Goal: Task Accomplishment & Management: Complete application form

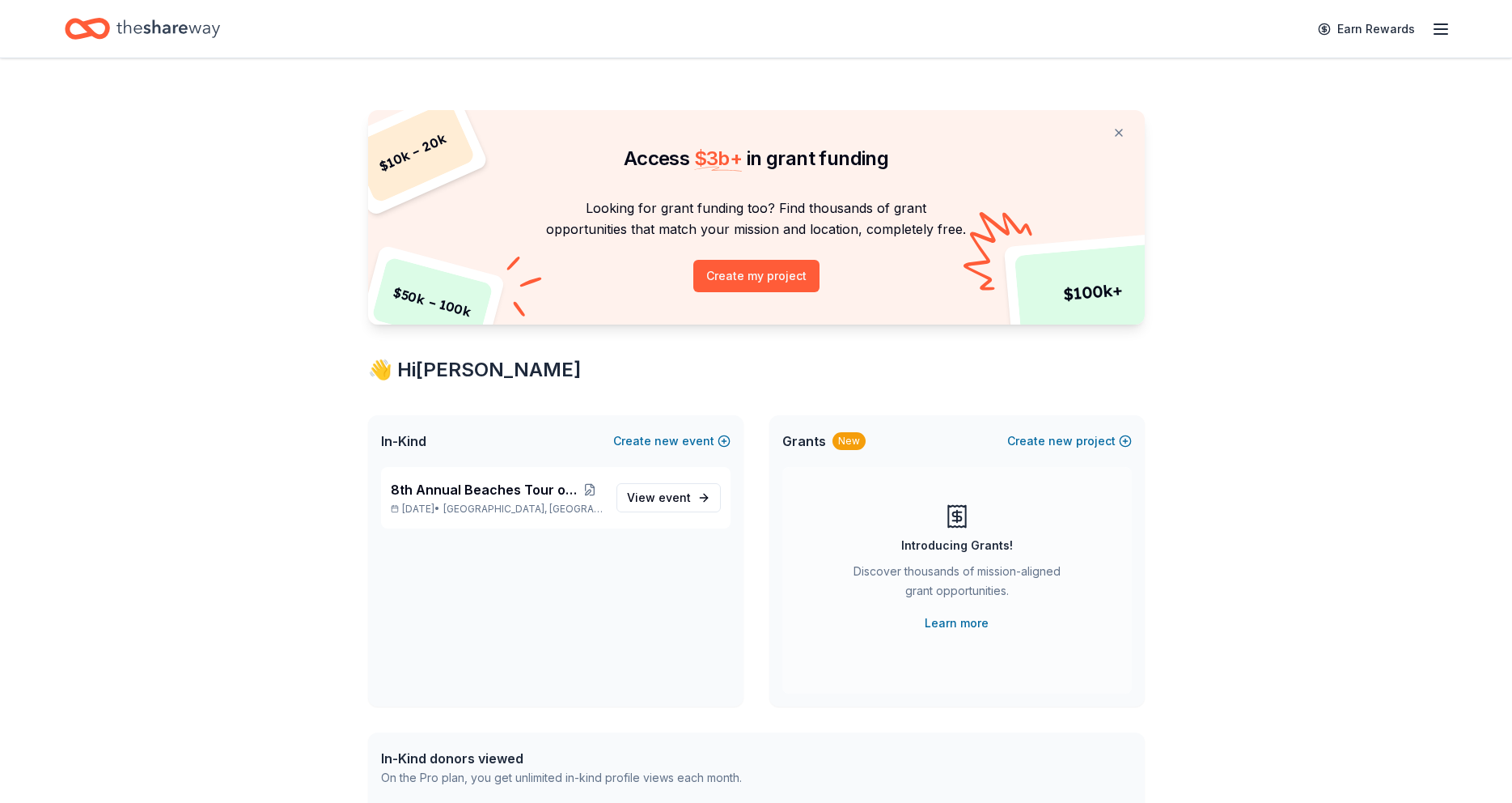
click at [1439, 29] on line "button" at bounding box center [1441, 29] width 13 height 0
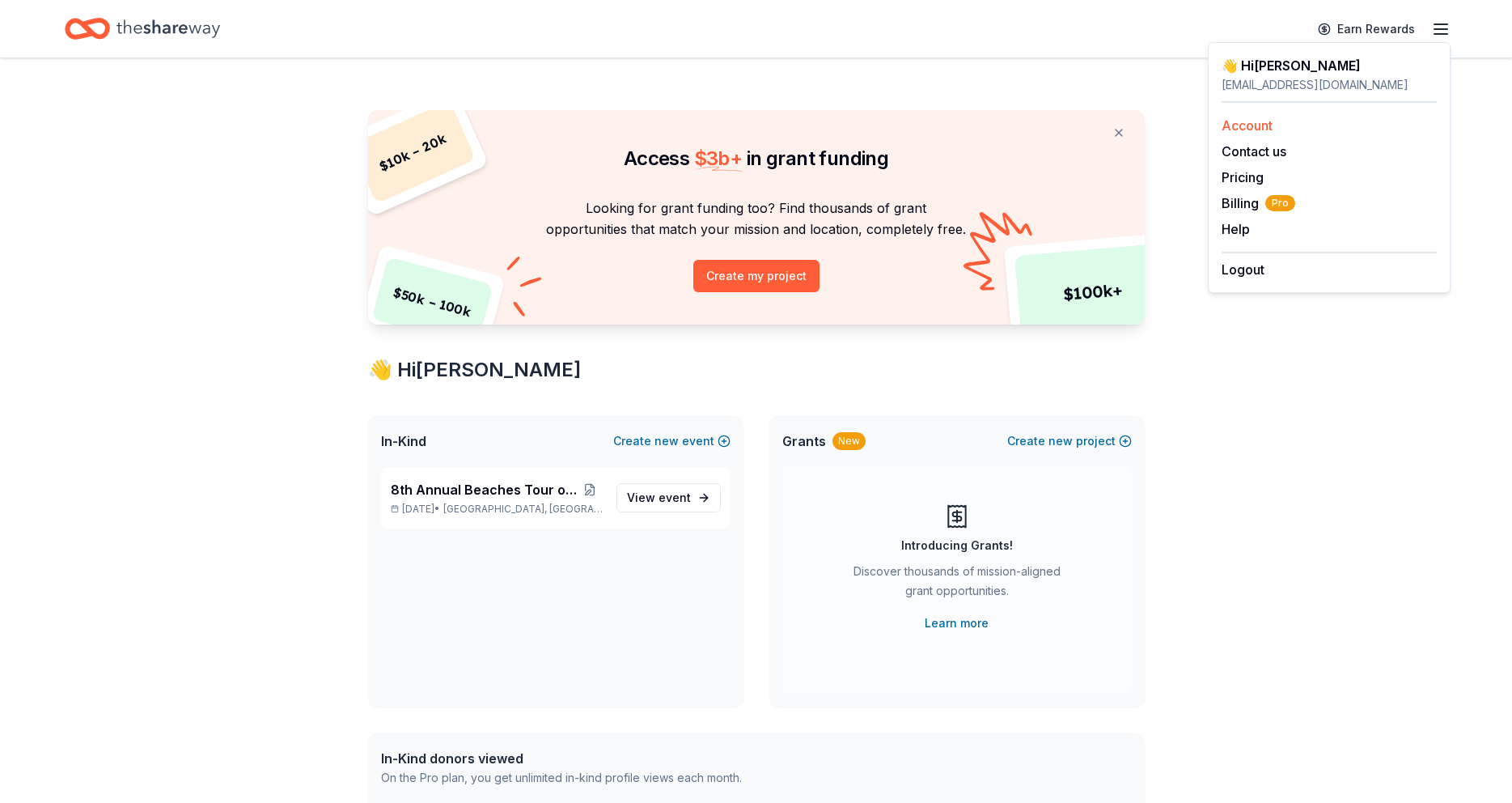
click at [1237, 126] on link "Account" at bounding box center [1247, 125] width 51 height 16
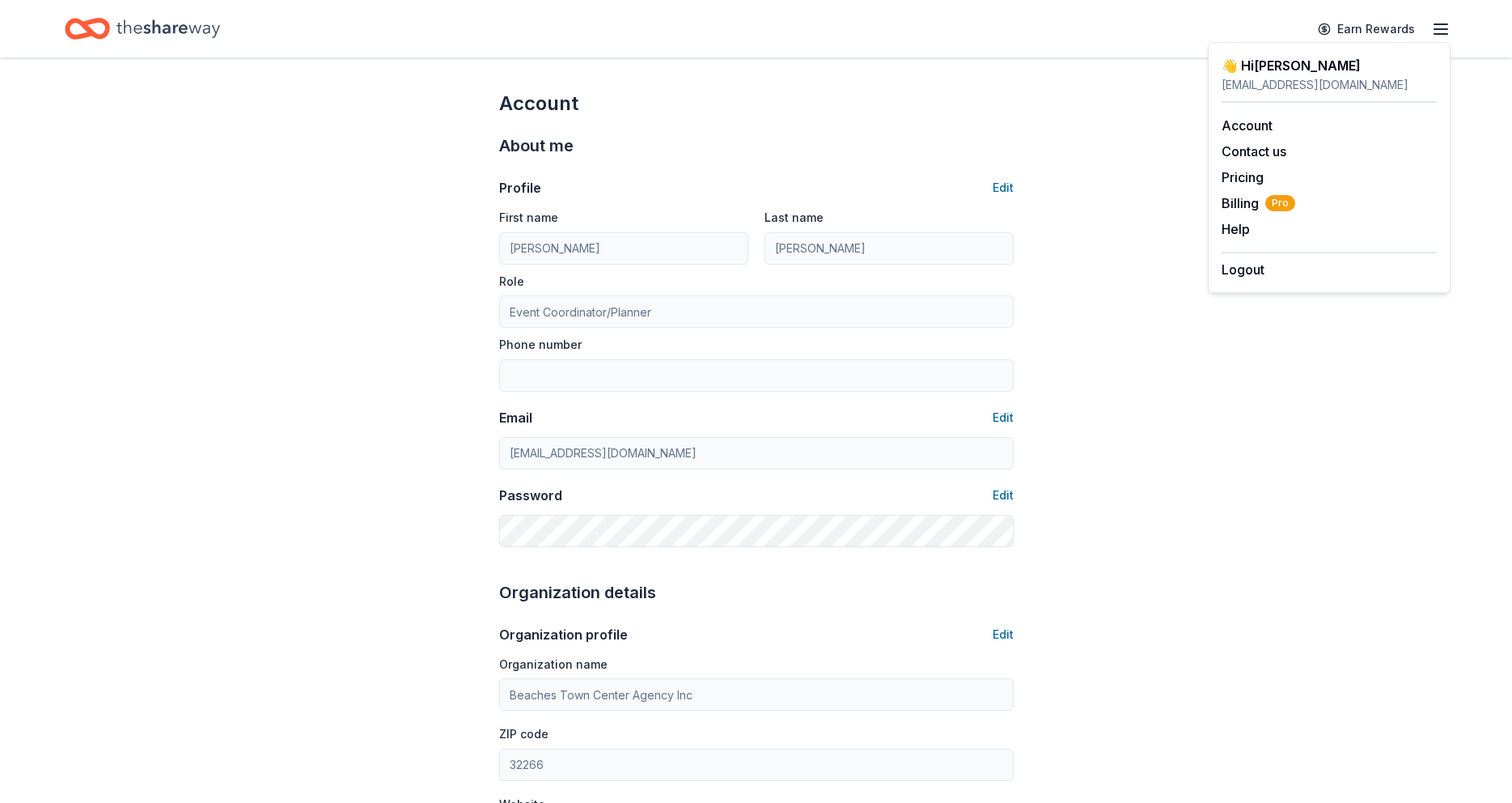
drag, startPoint x: 268, startPoint y: 88, endPoint x: 220, endPoint y: 45, distance: 64.4
click at [268, 85] on div "Account About me Profile Edit First name [PERSON_NAME] Last name [PERSON_NAME] …" at bounding box center [756, 781] width 1512 height 1446
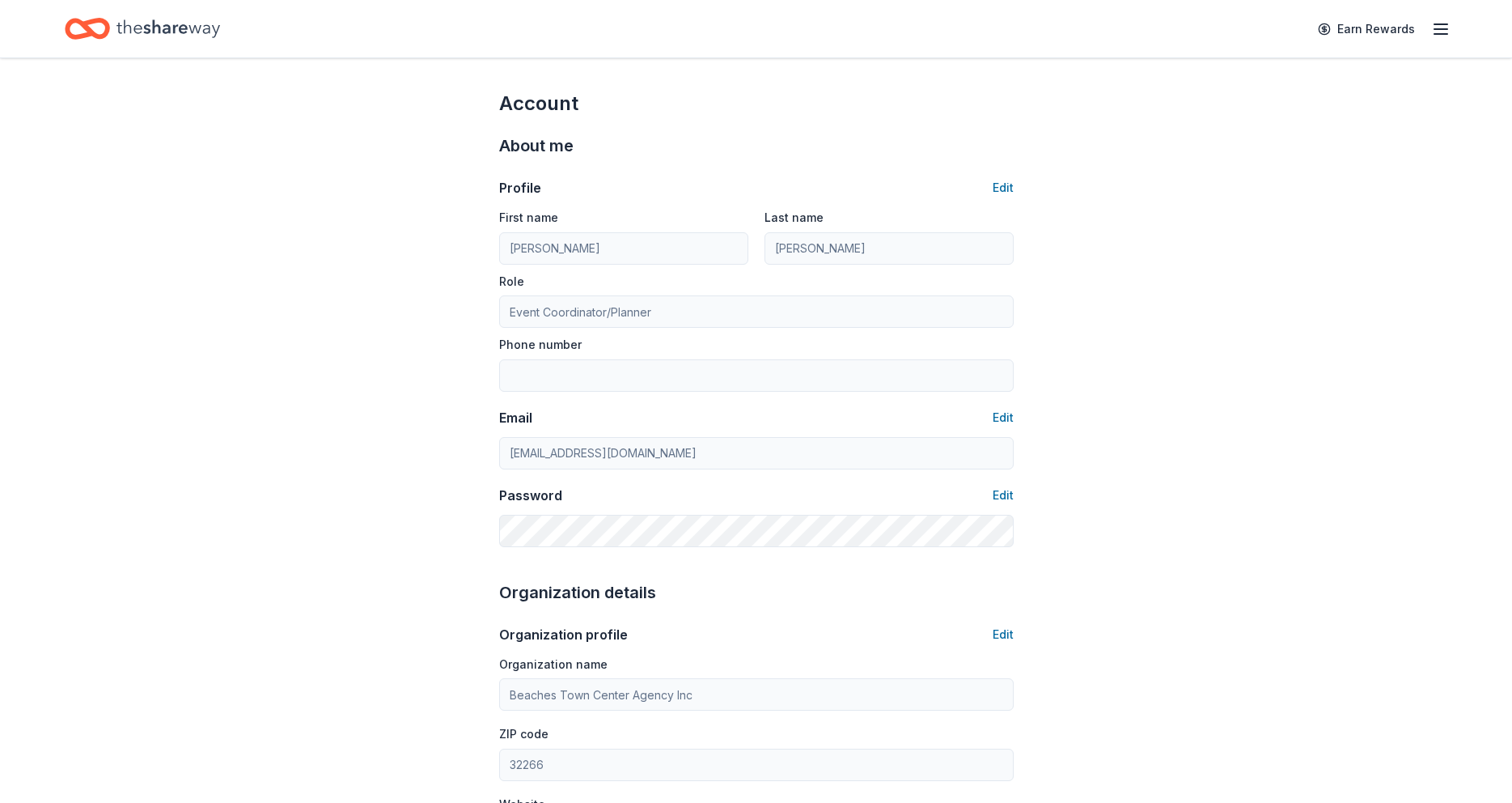
click at [203, 31] on icon "Home" at bounding box center [168, 28] width 104 height 18
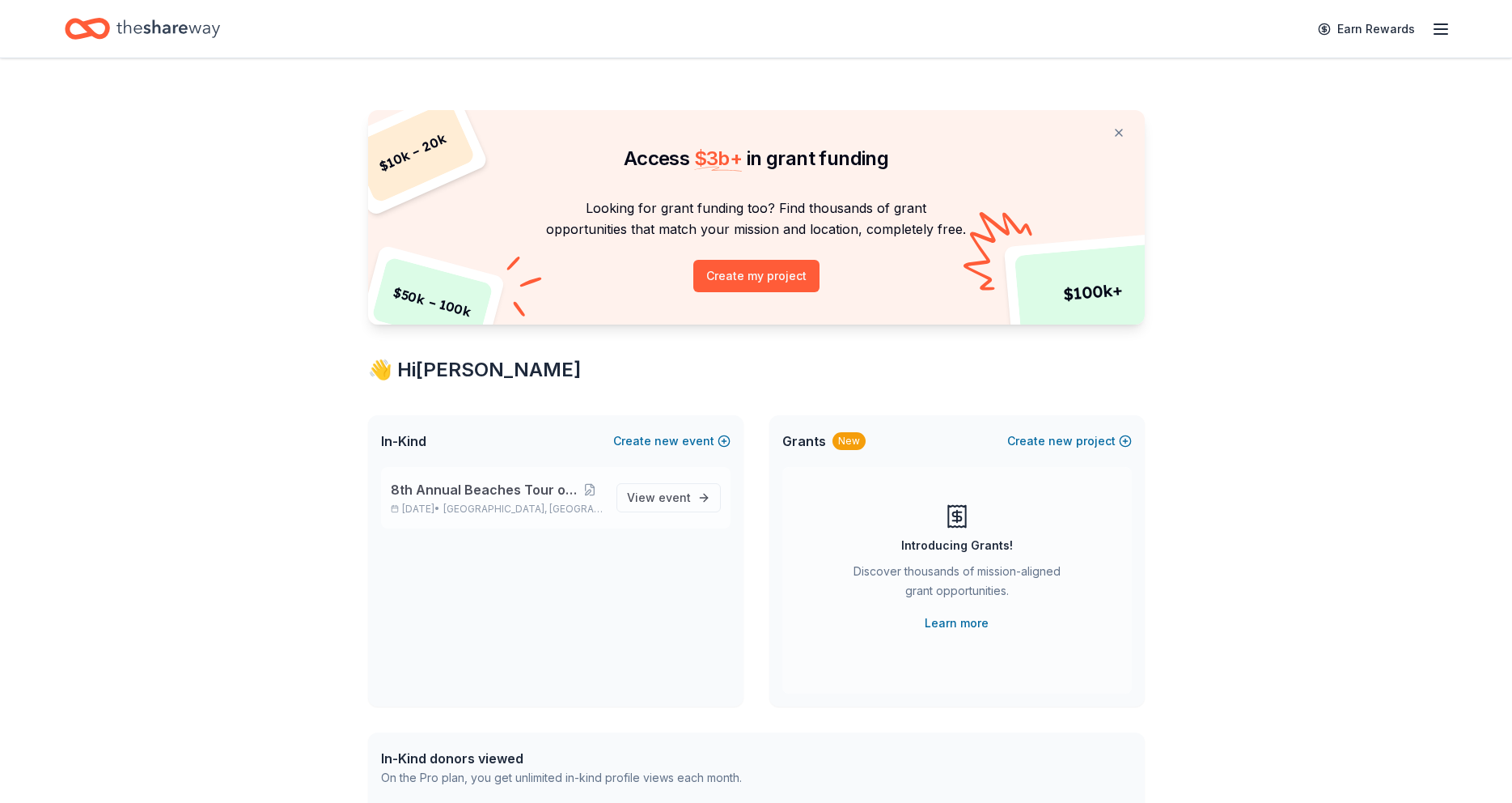
click at [434, 491] on span "8th Annual Beaches Tour of Homes" at bounding box center [483, 489] width 186 height 20
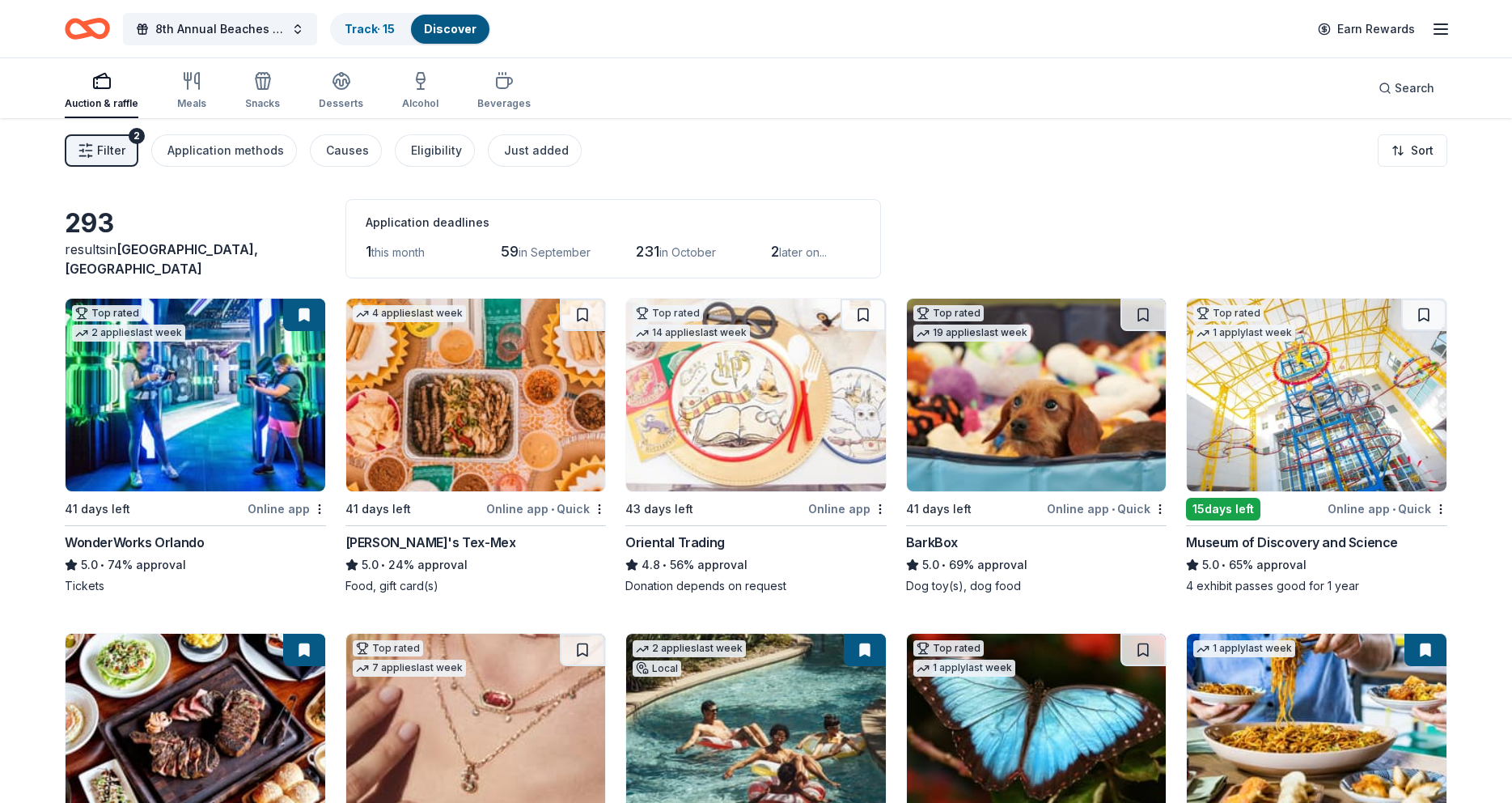
click at [303, 316] on button at bounding box center [304, 315] width 42 height 33
click at [269, 349] on img at bounding box center [195, 395] width 260 height 193
click at [215, 419] on img at bounding box center [195, 395] width 260 height 193
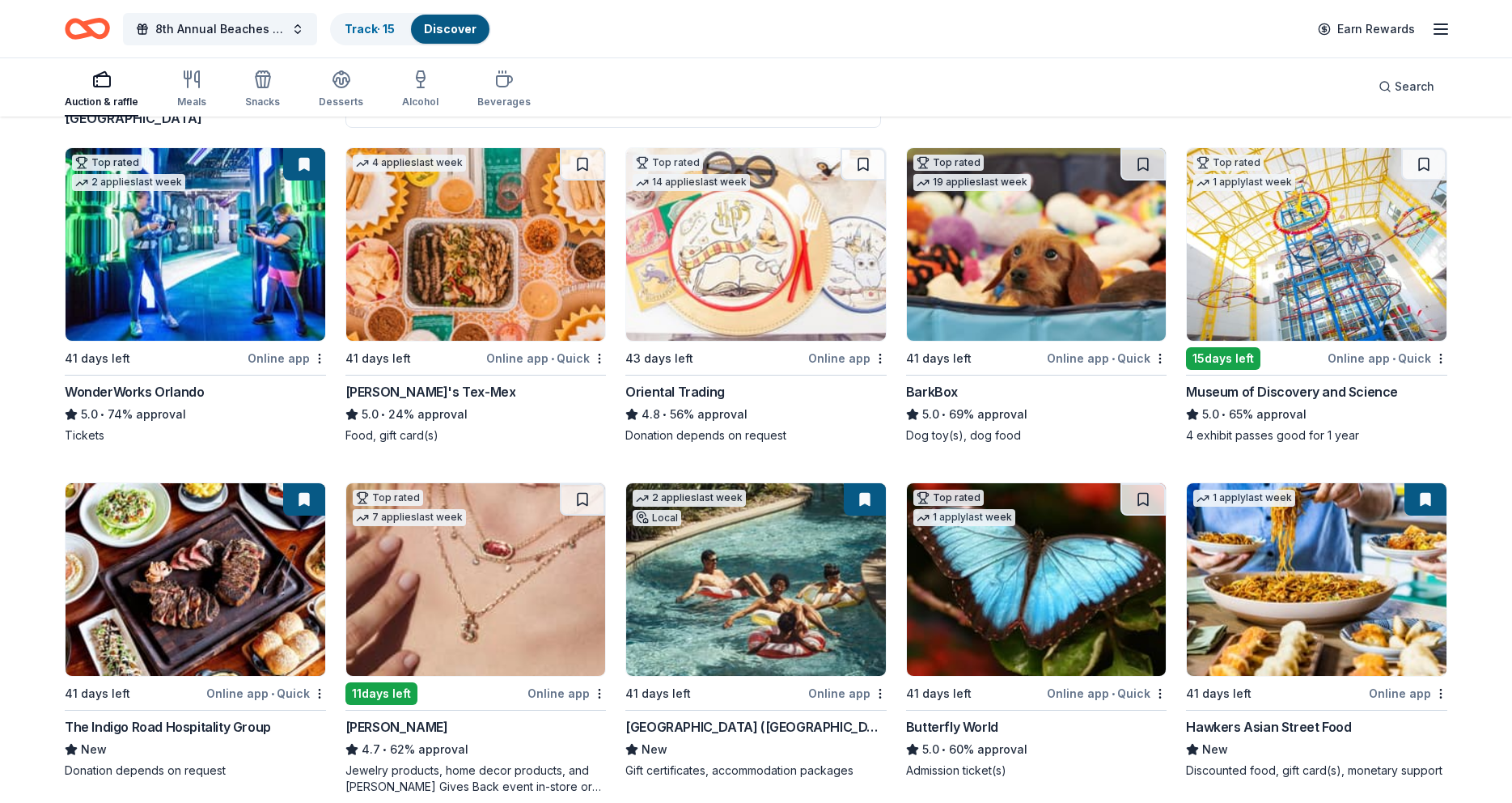
scroll to position [158, 0]
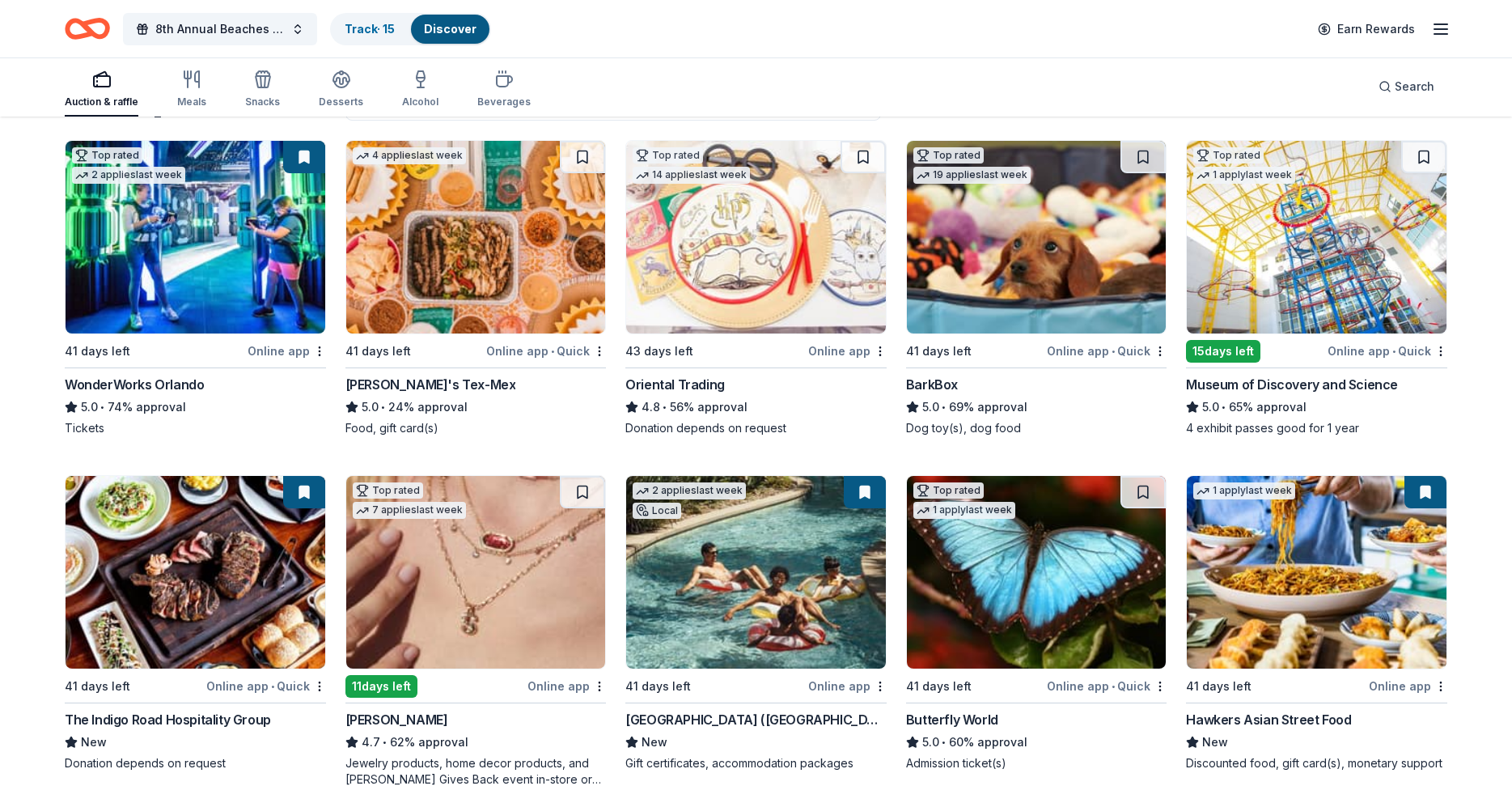
click at [1305, 263] on img at bounding box center [1317, 237] width 260 height 193
click at [1427, 153] on button at bounding box center [1424, 157] width 45 height 33
click at [1422, 161] on button at bounding box center [1425, 157] width 42 height 33
click at [1418, 208] on img at bounding box center [1317, 237] width 260 height 193
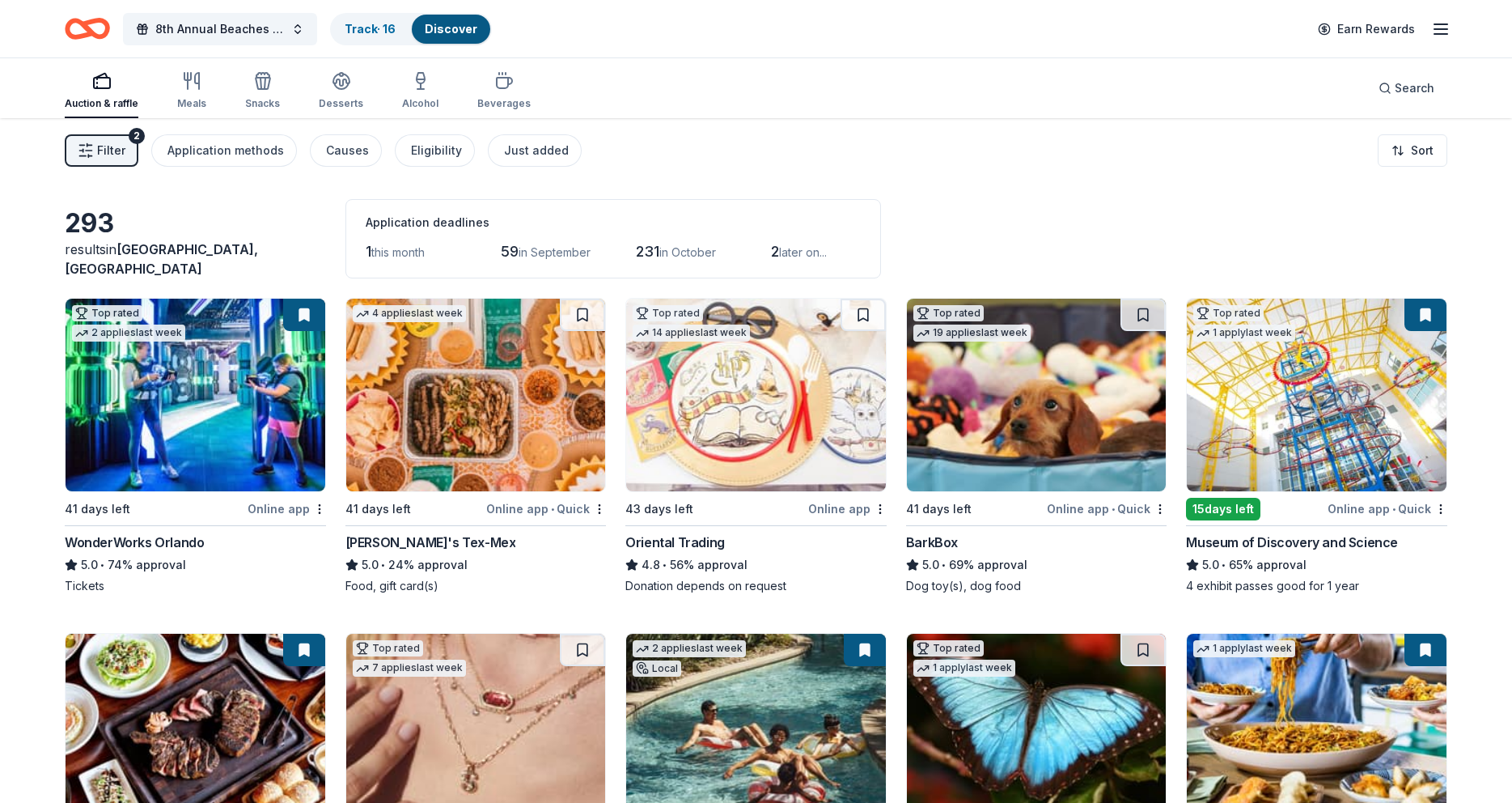
scroll to position [9, 0]
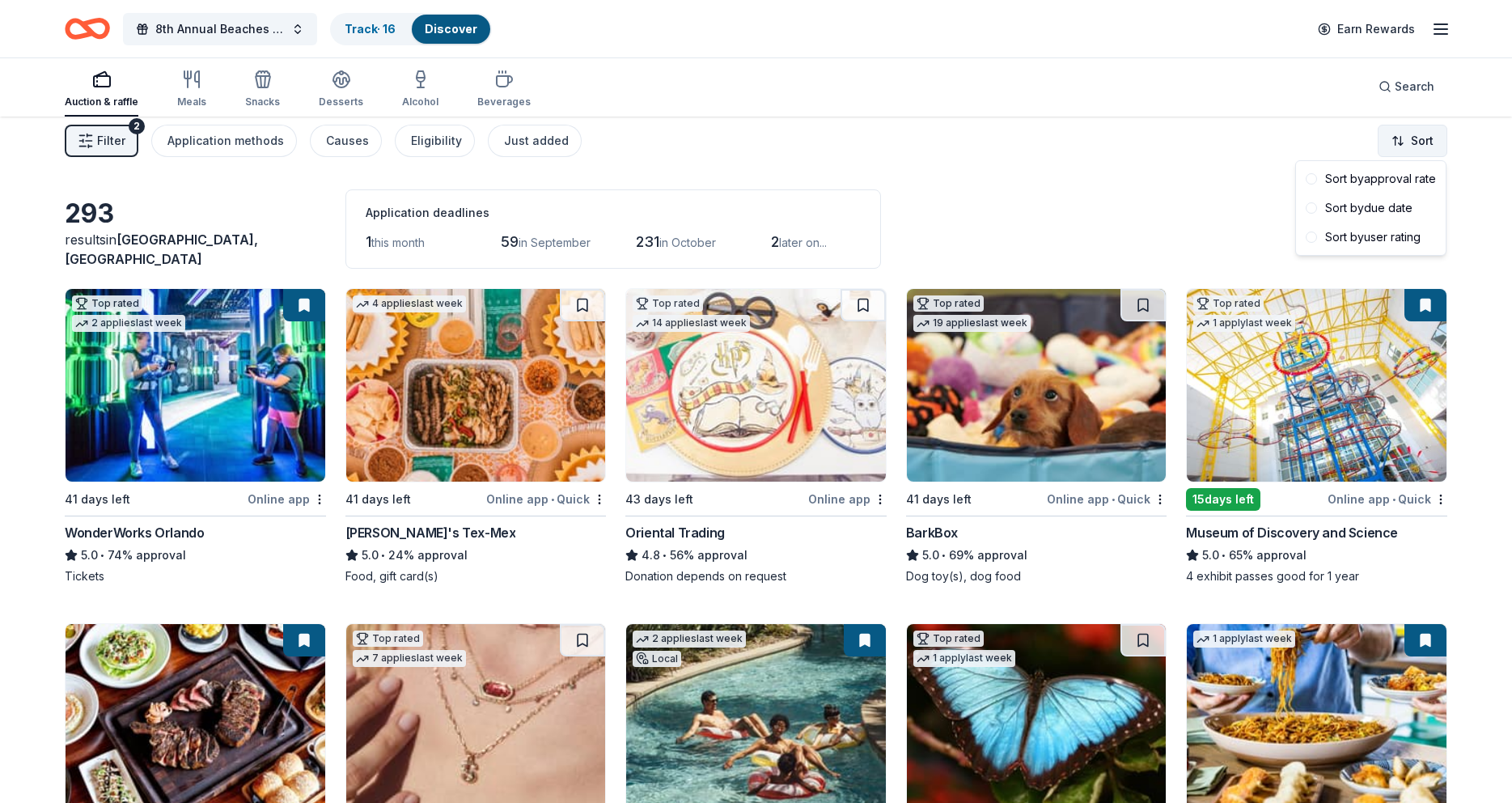
click at [1411, 145] on html "8th Annual Beaches Tour of Homes Track · 16 Discover Earn Rewards Auction & raf…" at bounding box center [756, 392] width 1512 height 803
click at [1316, 178] on span at bounding box center [1312, 179] width 11 height 11
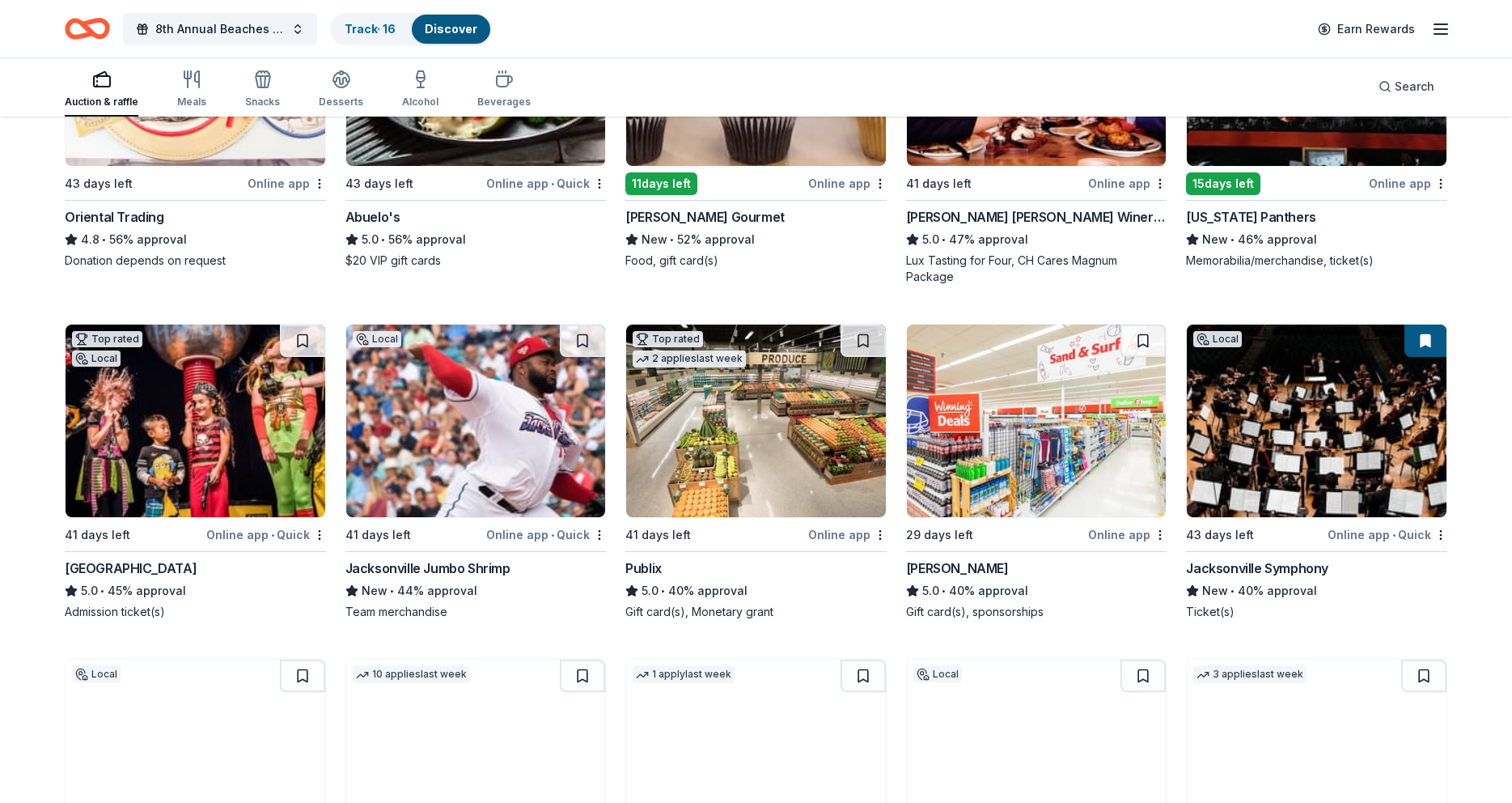
scroll to position [1770, 0]
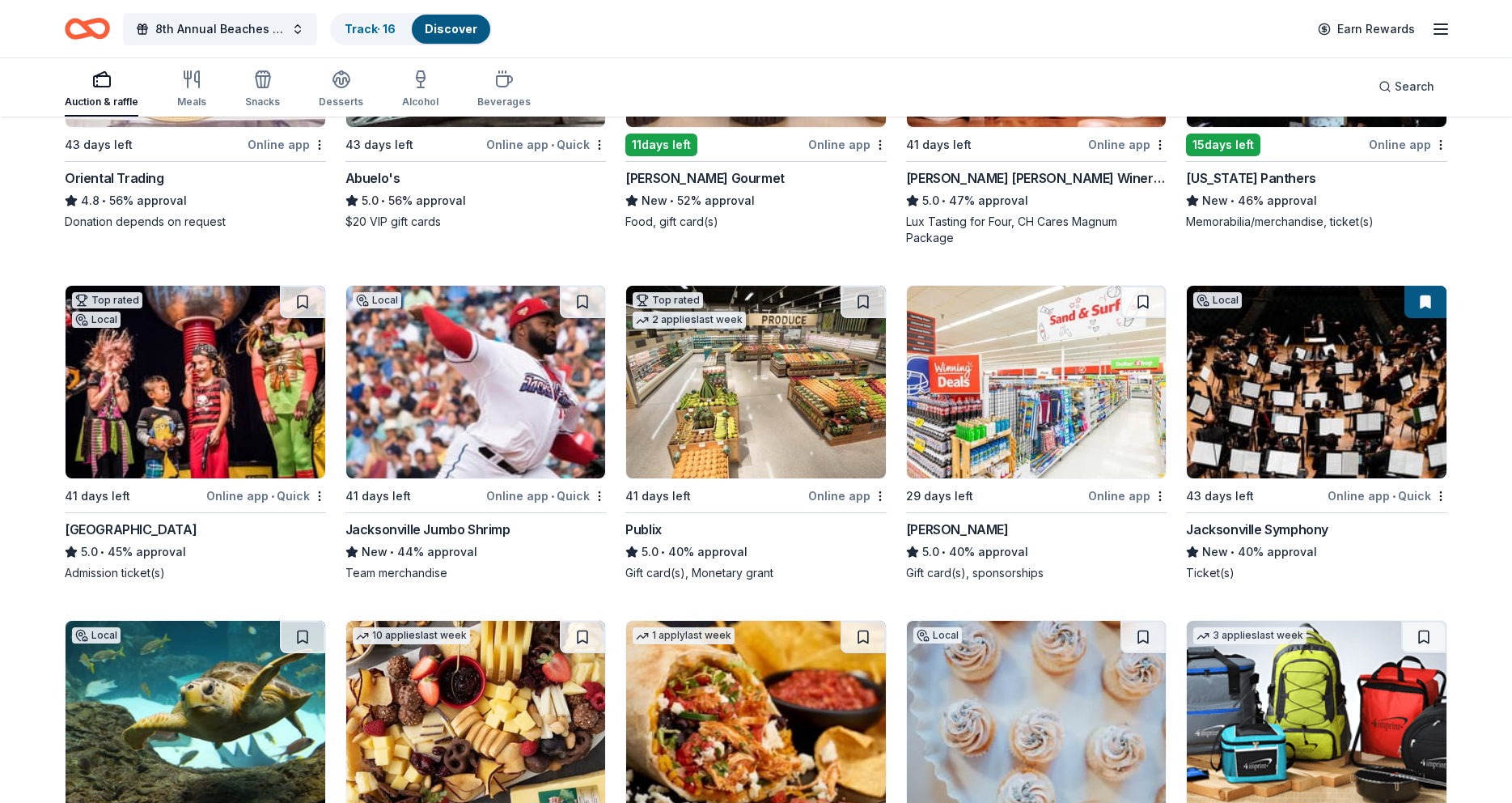
click at [443, 413] on img at bounding box center [477, 382] width 260 height 193
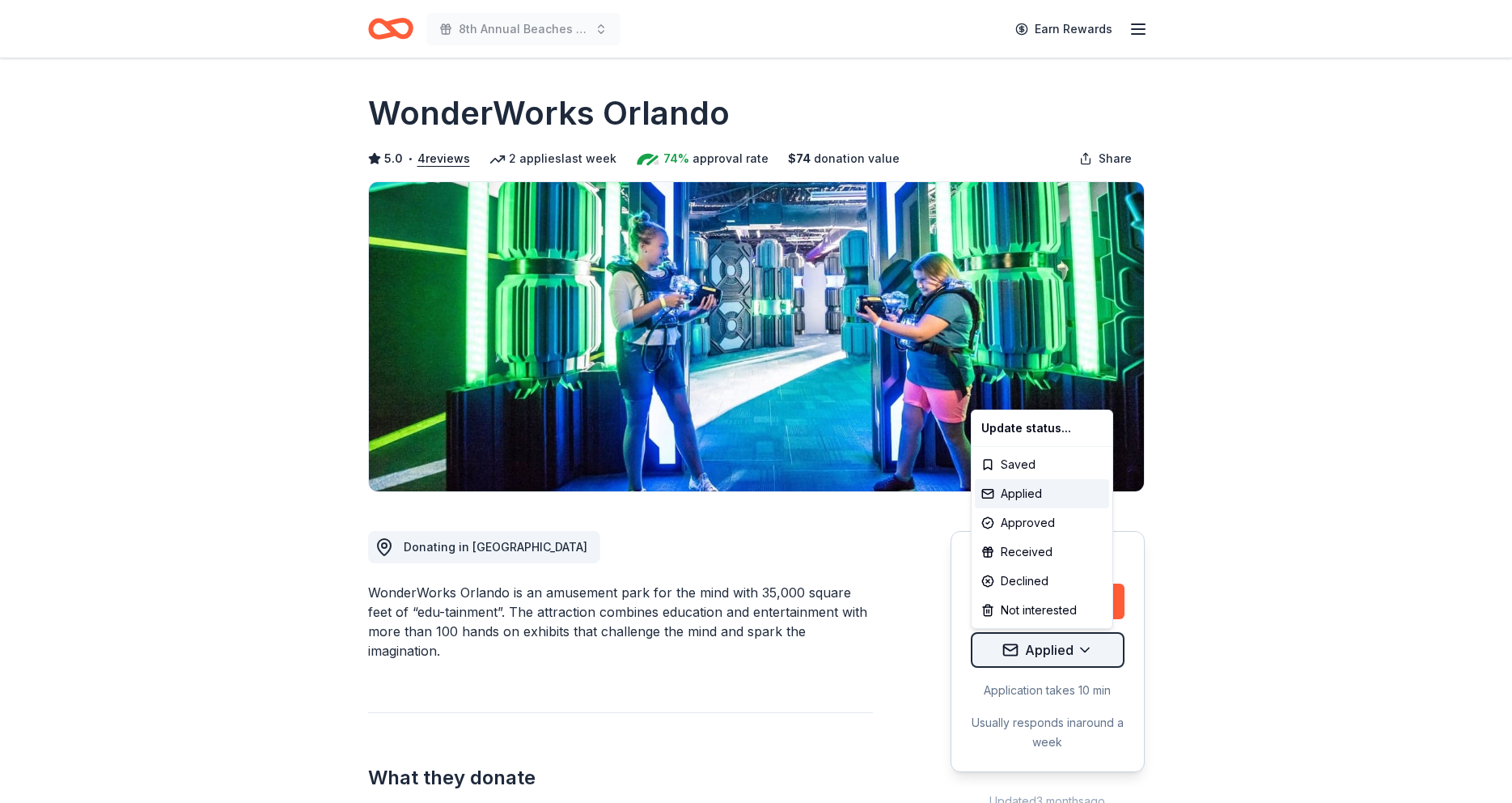
click at [1095, 652] on html "8th Annual Beaches Tour of Homes Earn Rewards Due in 41 days Share WonderWorks …" at bounding box center [756, 401] width 1512 height 803
click at [1026, 549] on div "Received" at bounding box center [1042, 552] width 135 height 29
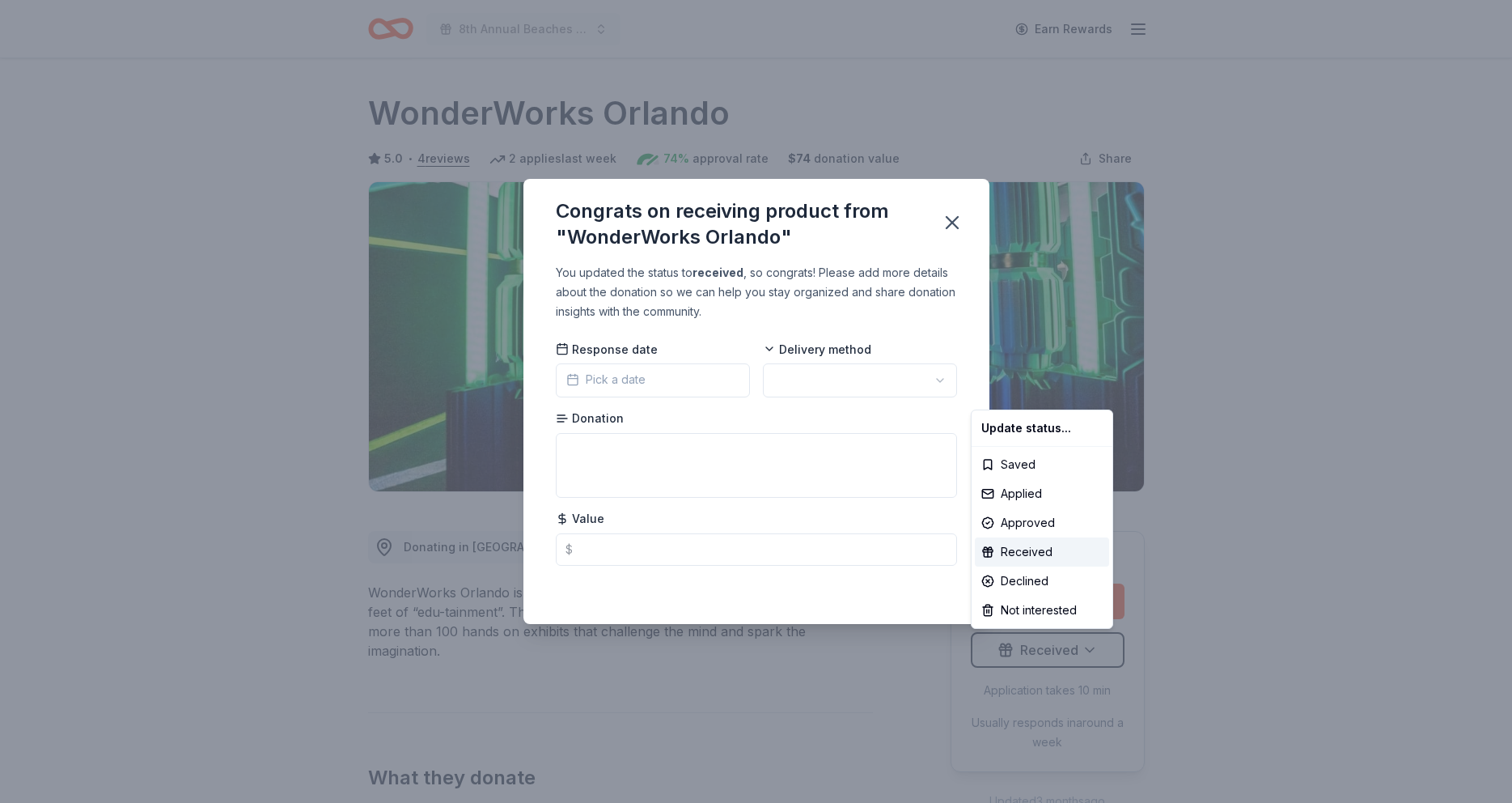
click at [672, 380] on html "8th Annual Beaches Tour of Homes Earn Rewards Due in 41 days Share WonderWorks …" at bounding box center [756, 401] width 1512 height 803
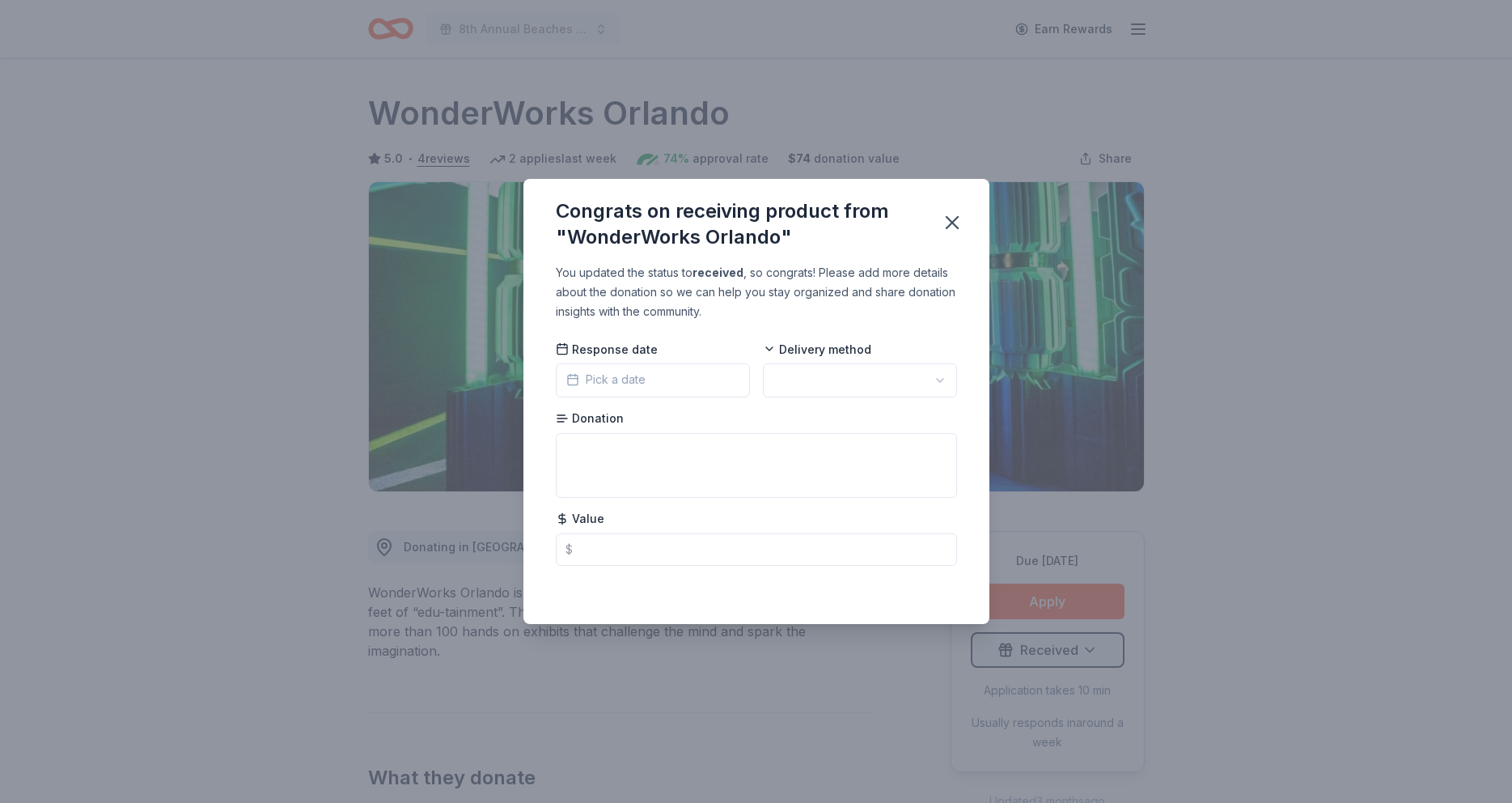
click at [672, 380] on button "Pick a date" at bounding box center [653, 380] width 194 height 34
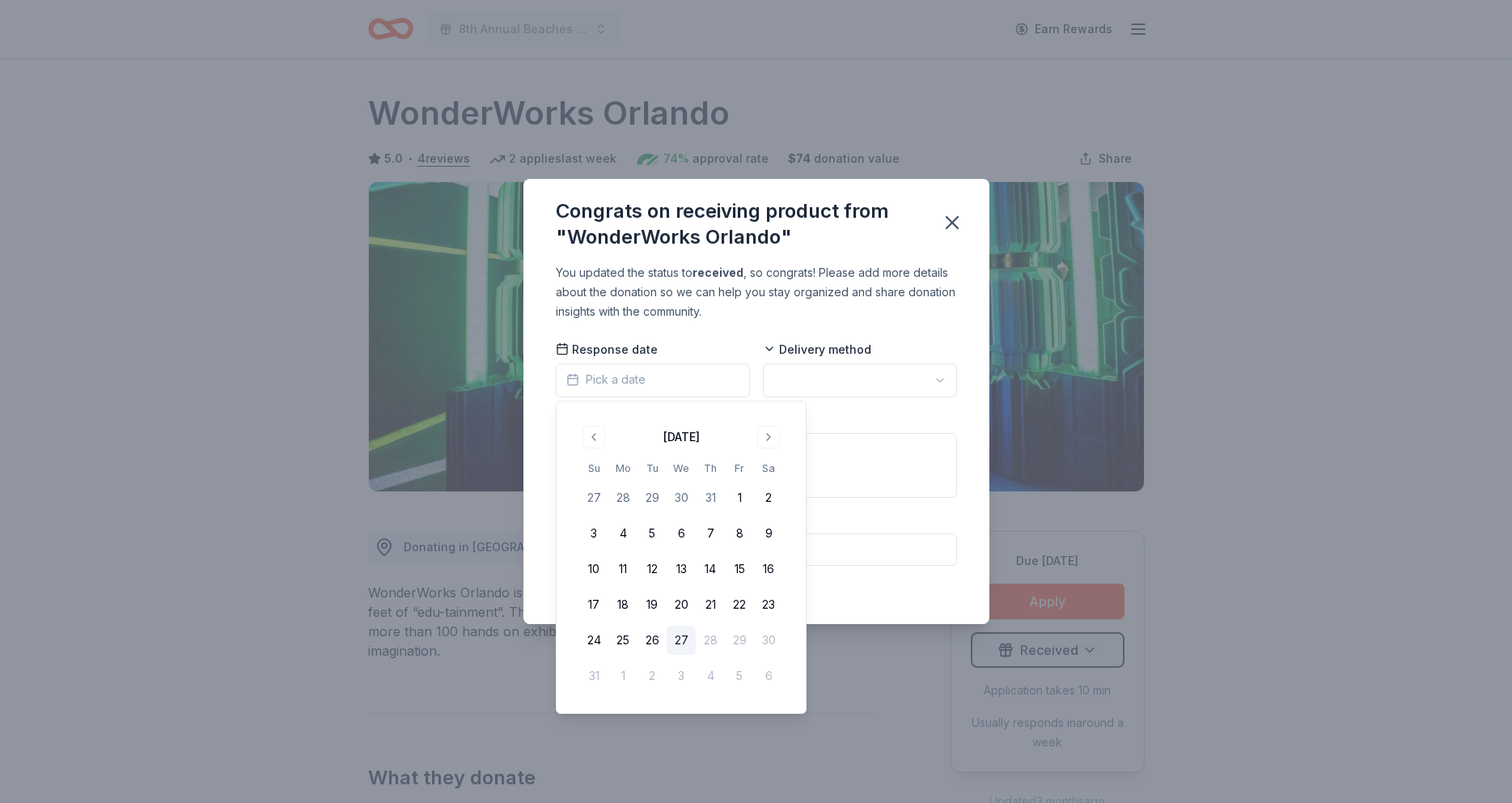
click at [684, 638] on button "27" at bounding box center [680, 639] width 29 height 29
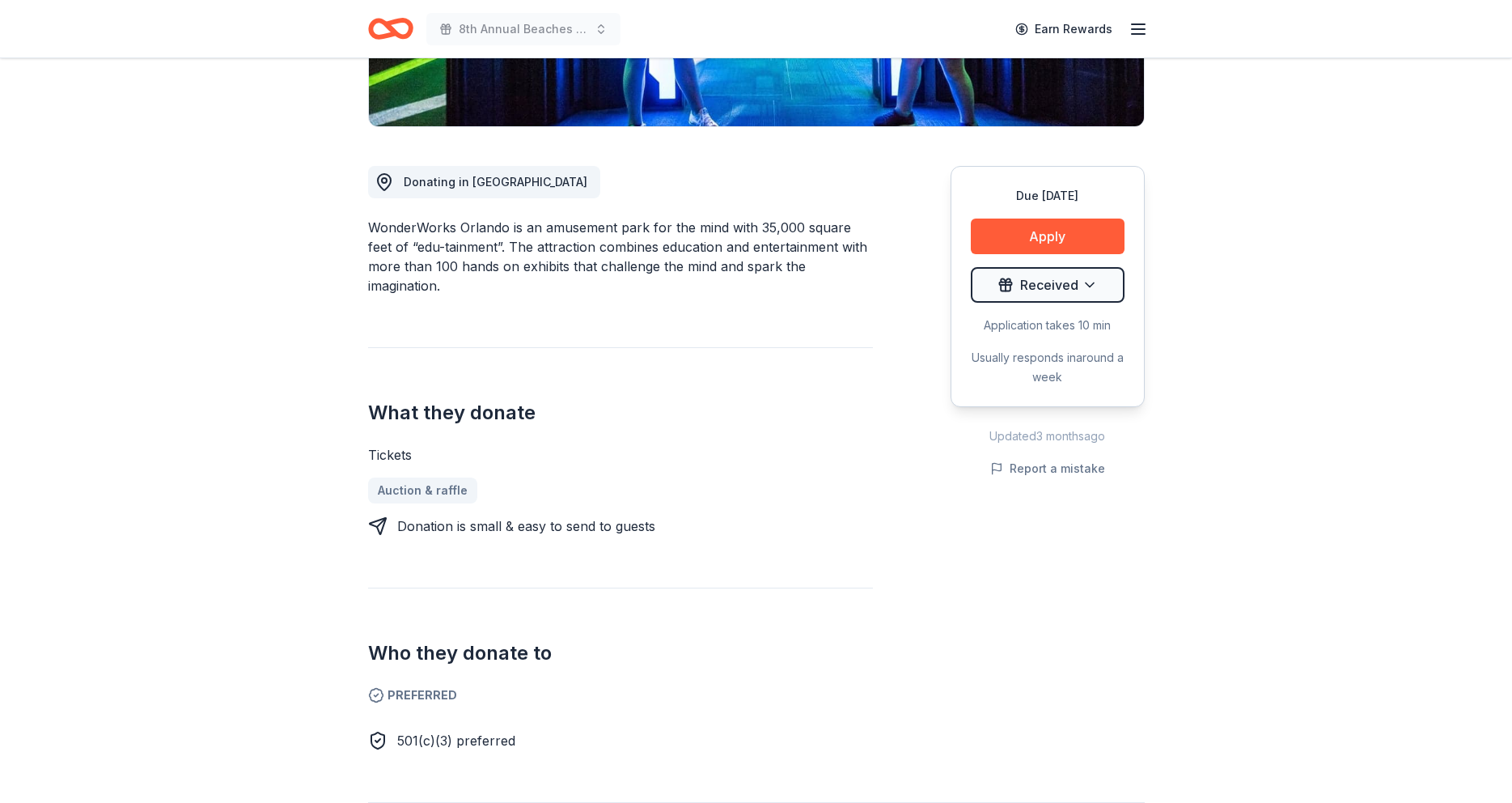
scroll to position [367, 0]
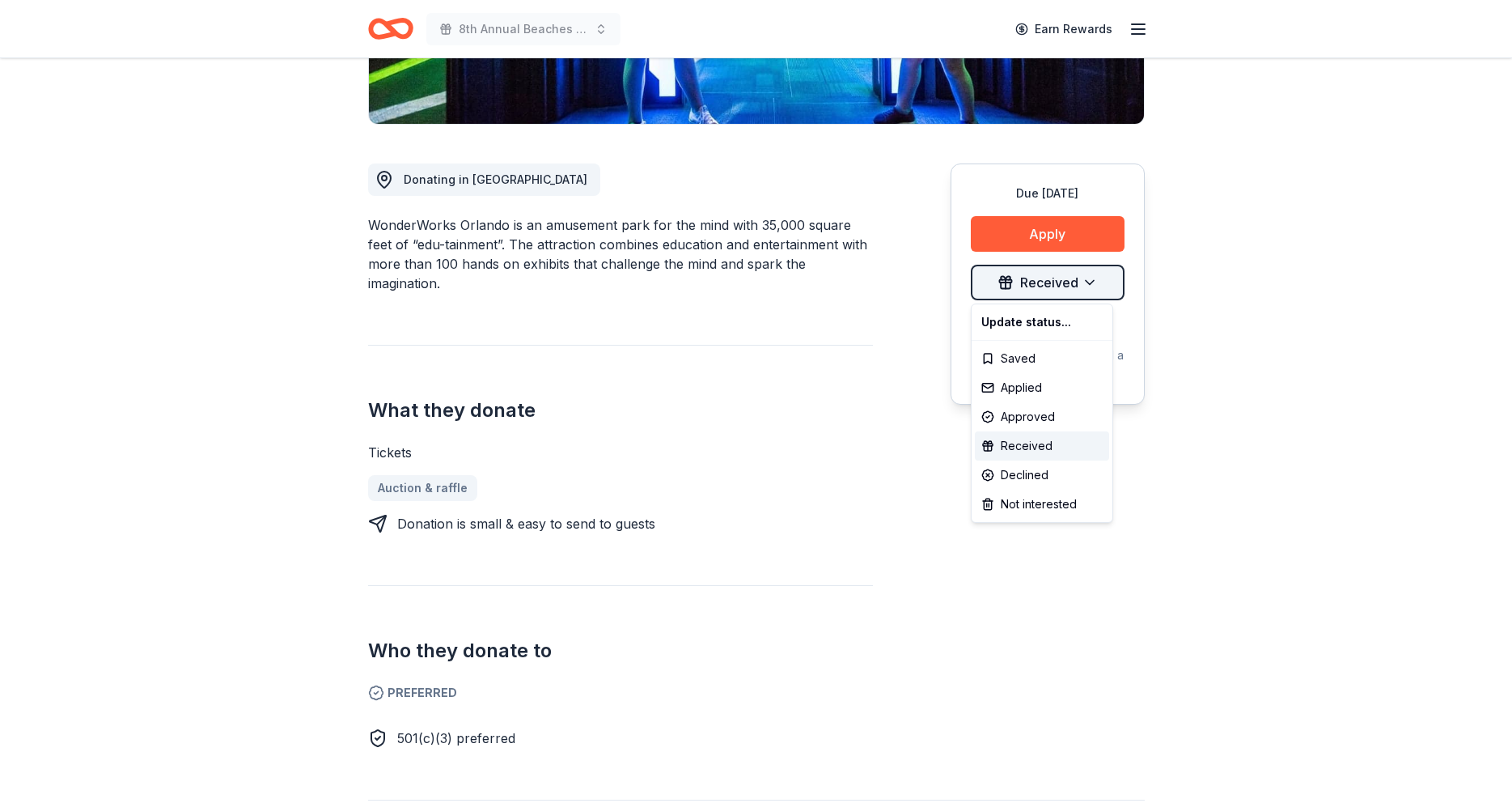
click at [1034, 289] on html "8th Annual Beaches Tour of Homes Earn Rewards Due in 41 days Share WonderWorks …" at bounding box center [756, 34] width 1512 height 803
click at [1034, 443] on div "Received" at bounding box center [1042, 446] width 135 height 29
click at [1095, 278] on html "8th Annual Beaches Tour of Homes Earn Rewards Due in 41 days Share WonderWorks …" at bounding box center [756, 34] width 1512 height 803
click at [1055, 324] on div "Update status..." at bounding box center [1042, 322] width 135 height 29
click at [1011, 411] on div "Approved" at bounding box center [1042, 416] width 135 height 29
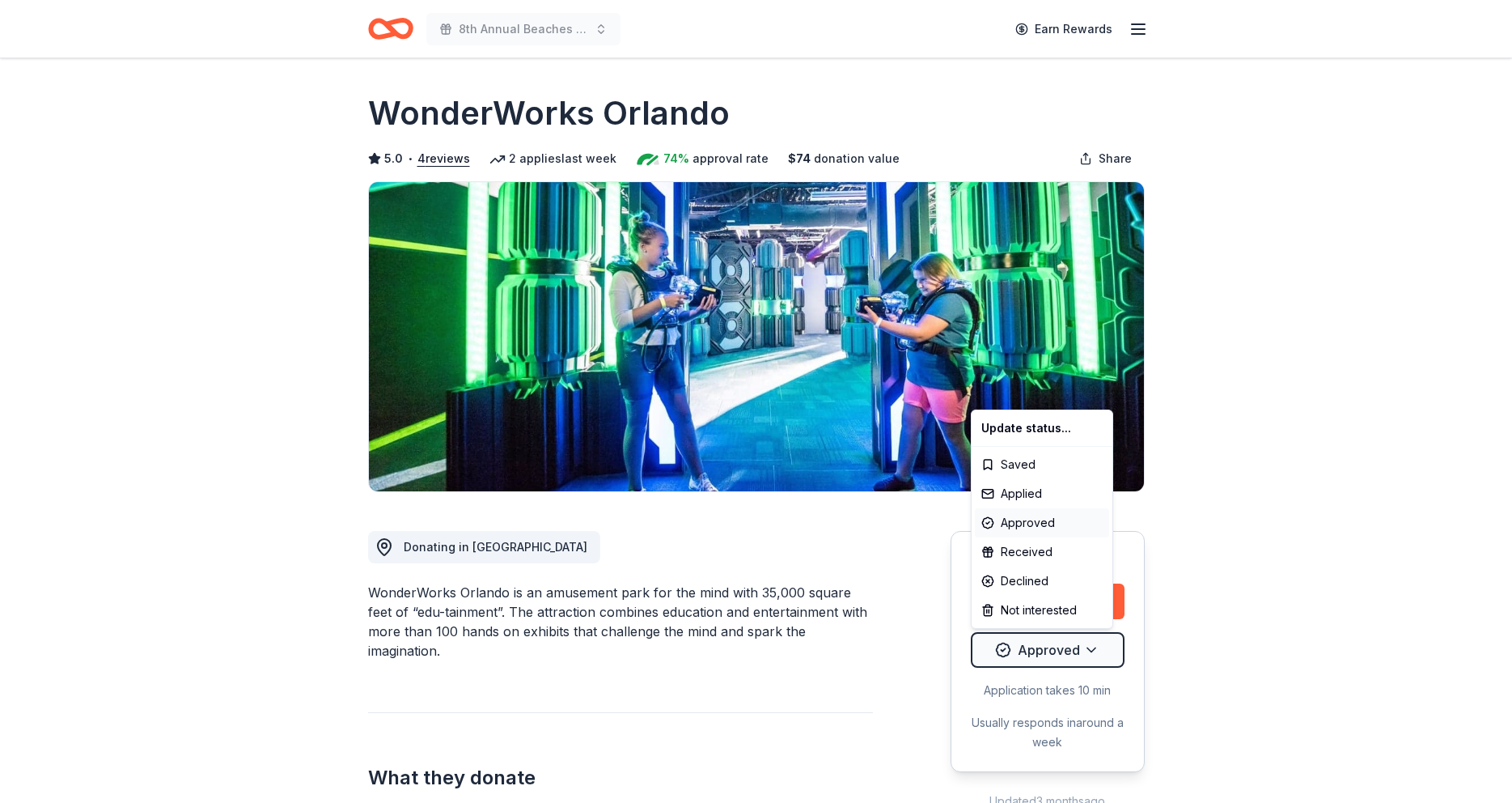
scroll to position [0, 0]
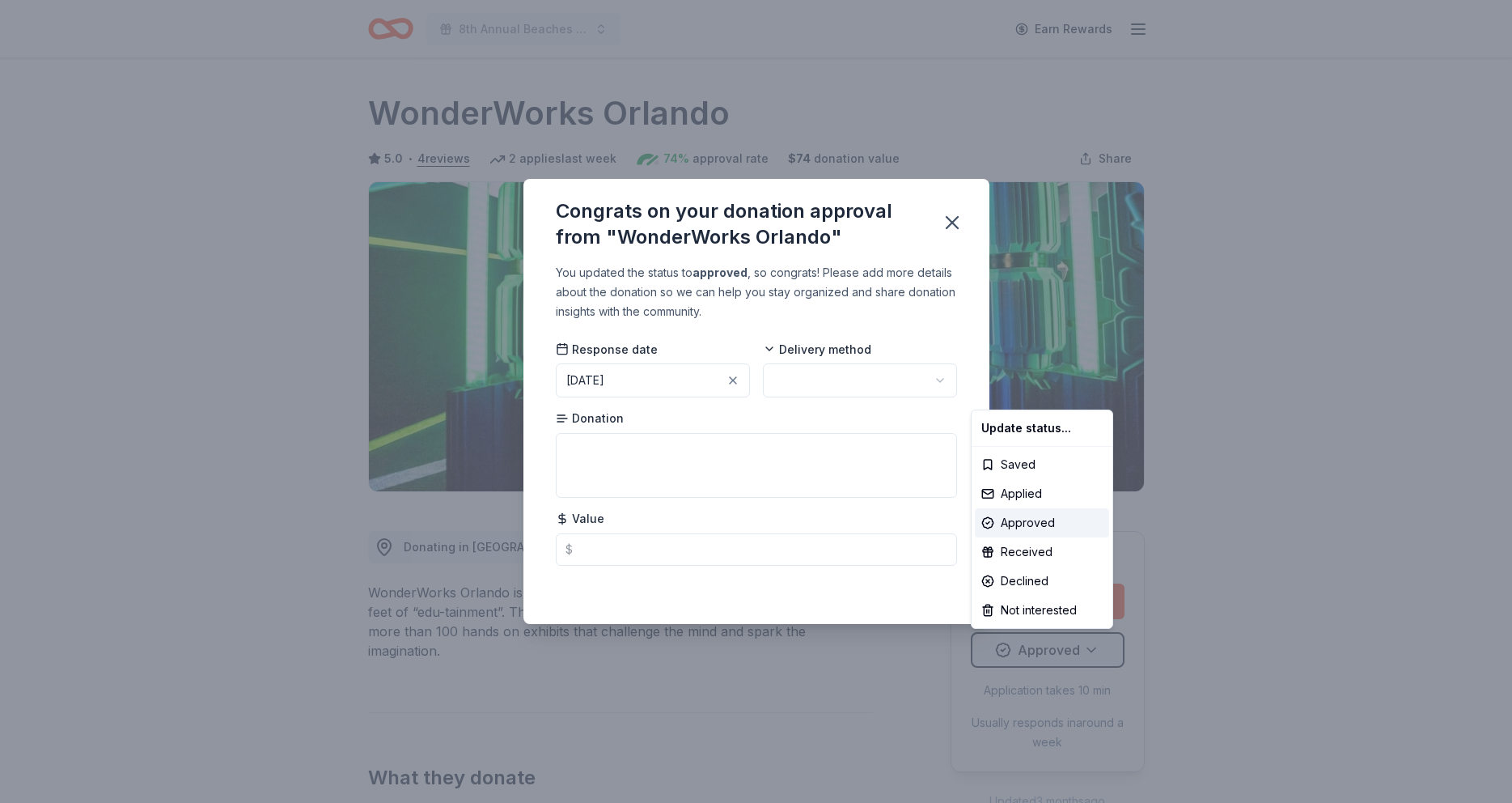
click at [938, 382] on html "8th Annual Beaches Tour of Homes Earn Rewards Due in 41 days Share WonderWorks …" at bounding box center [756, 401] width 1512 height 803
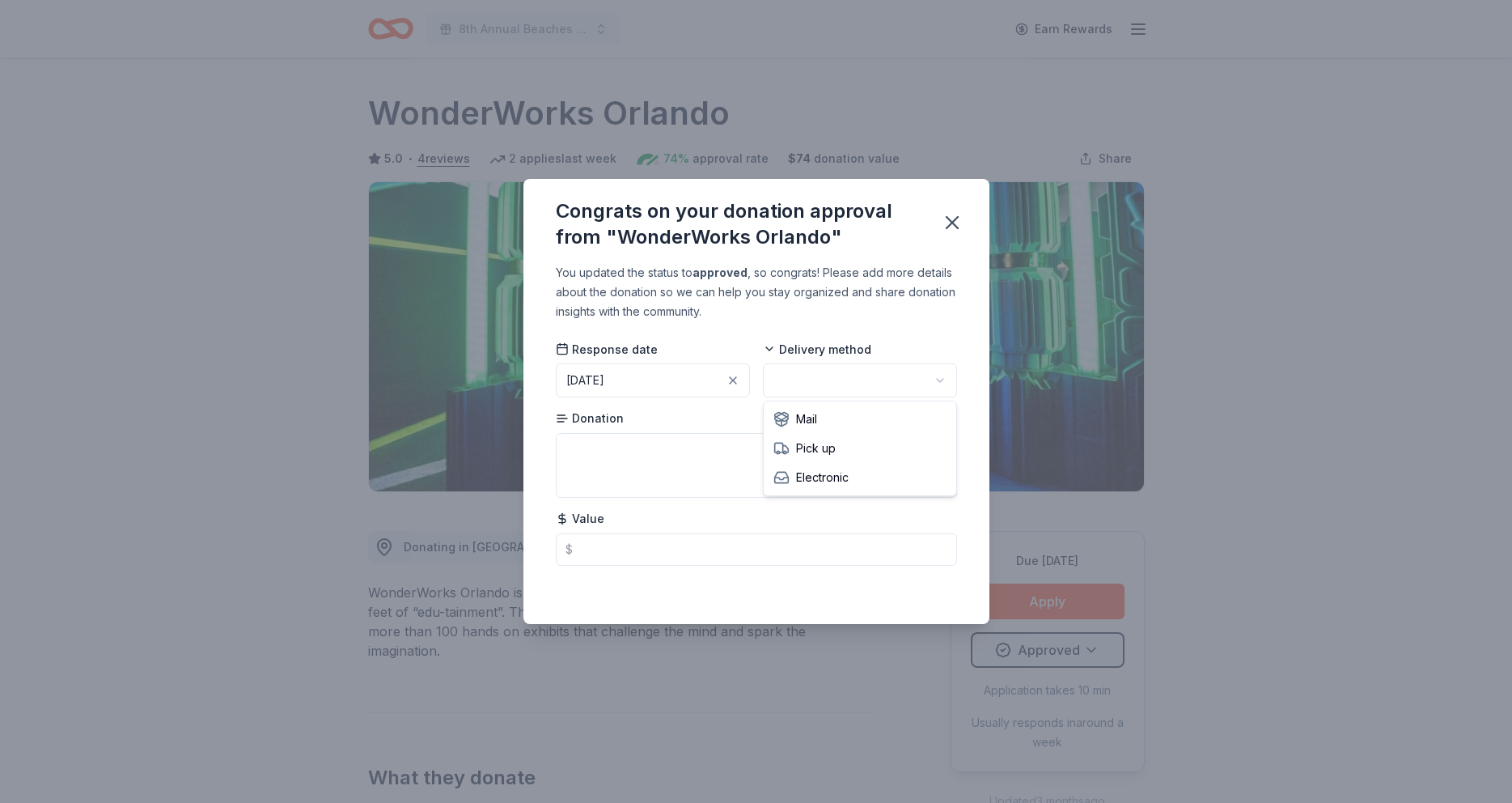
click at [938, 382] on html "8th Annual Beaches Tour of Homes Earn Rewards Due in 41 days Share WonderWorks …" at bounding box center [756, 401] width 1512 height 803
click at [597, 449] on textarea at bounding box center [756, 465] width 401 height 65
type textarea "Two Passes"
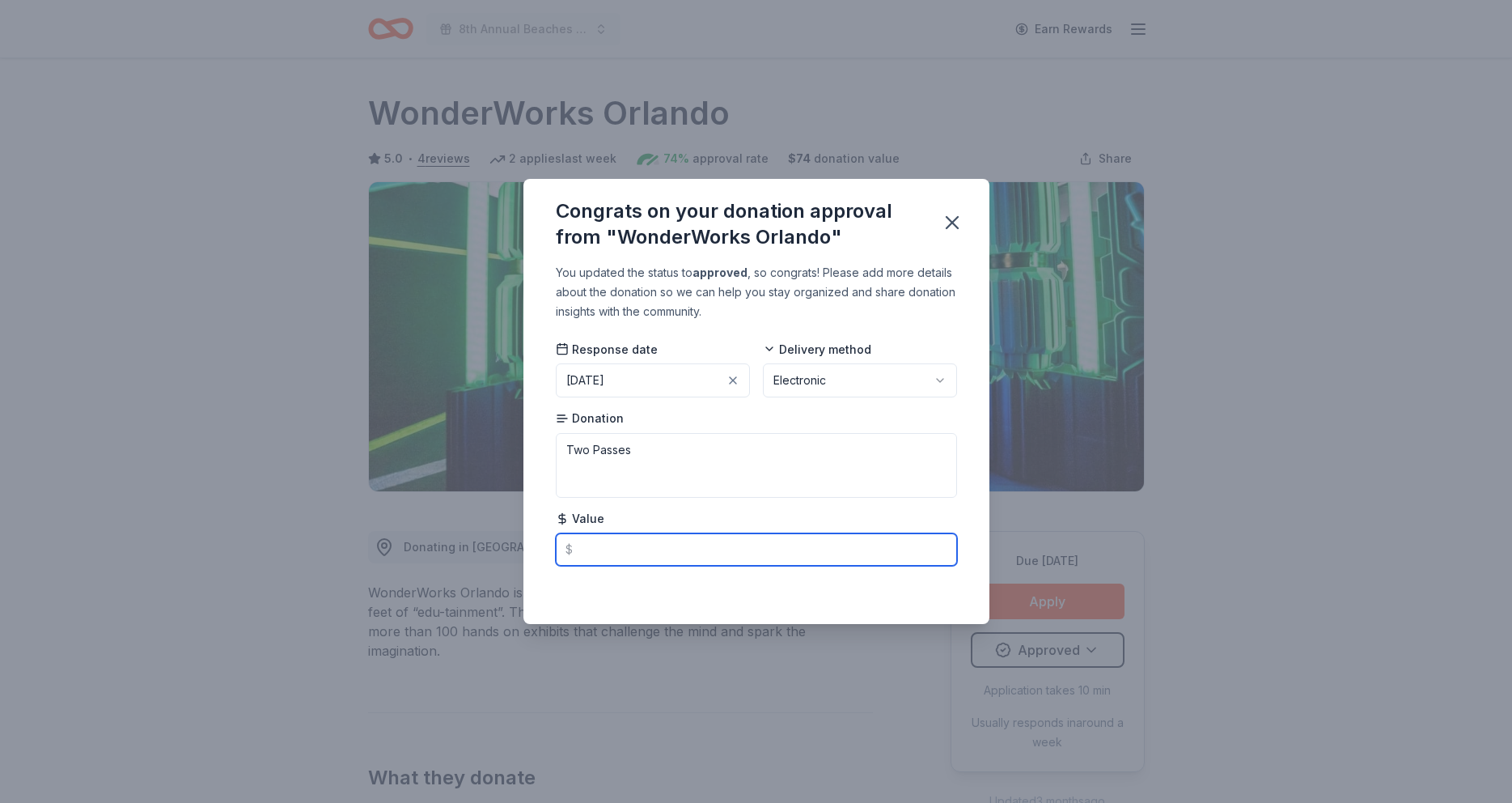
click at [576, 552] on input "text" at bounding box center [756, 550] width 401 height 33
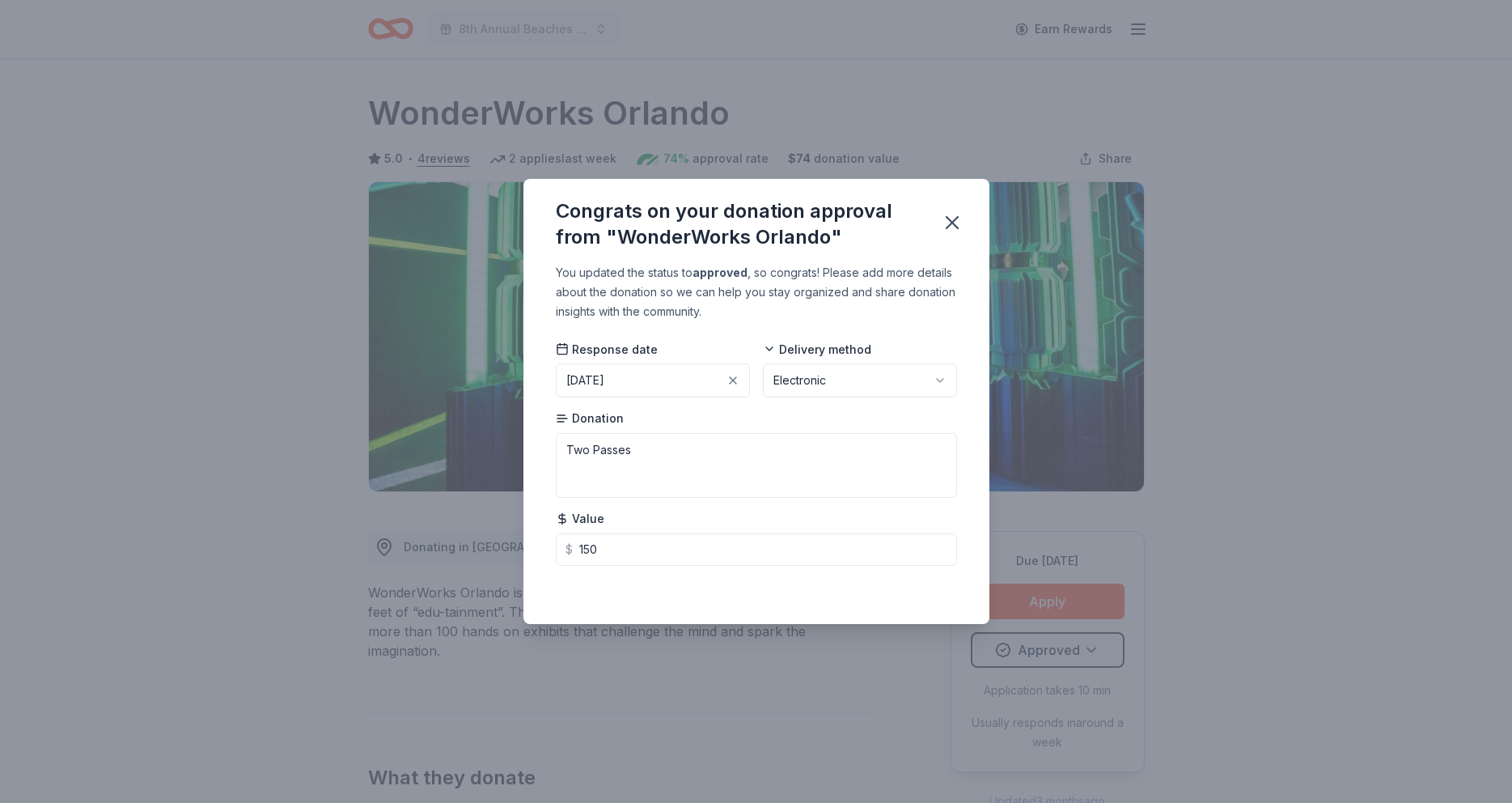
type input "150.00"
click at [949, 586] on div "Saved" at bounding box center [756, 588] width 401 height 20
click at [935, 586] on div "Saved" at bounding box center [756, 588] width 401 height 20
click at [1047, 521] on div "Congrats on your donation approval from "WonderWorks Orlando" You updated the s…" at bounding box center [756, 401] width 1512 height 803
click at [958, 218] on icon "button" at bounding box center [952, 222] width 11 height 11
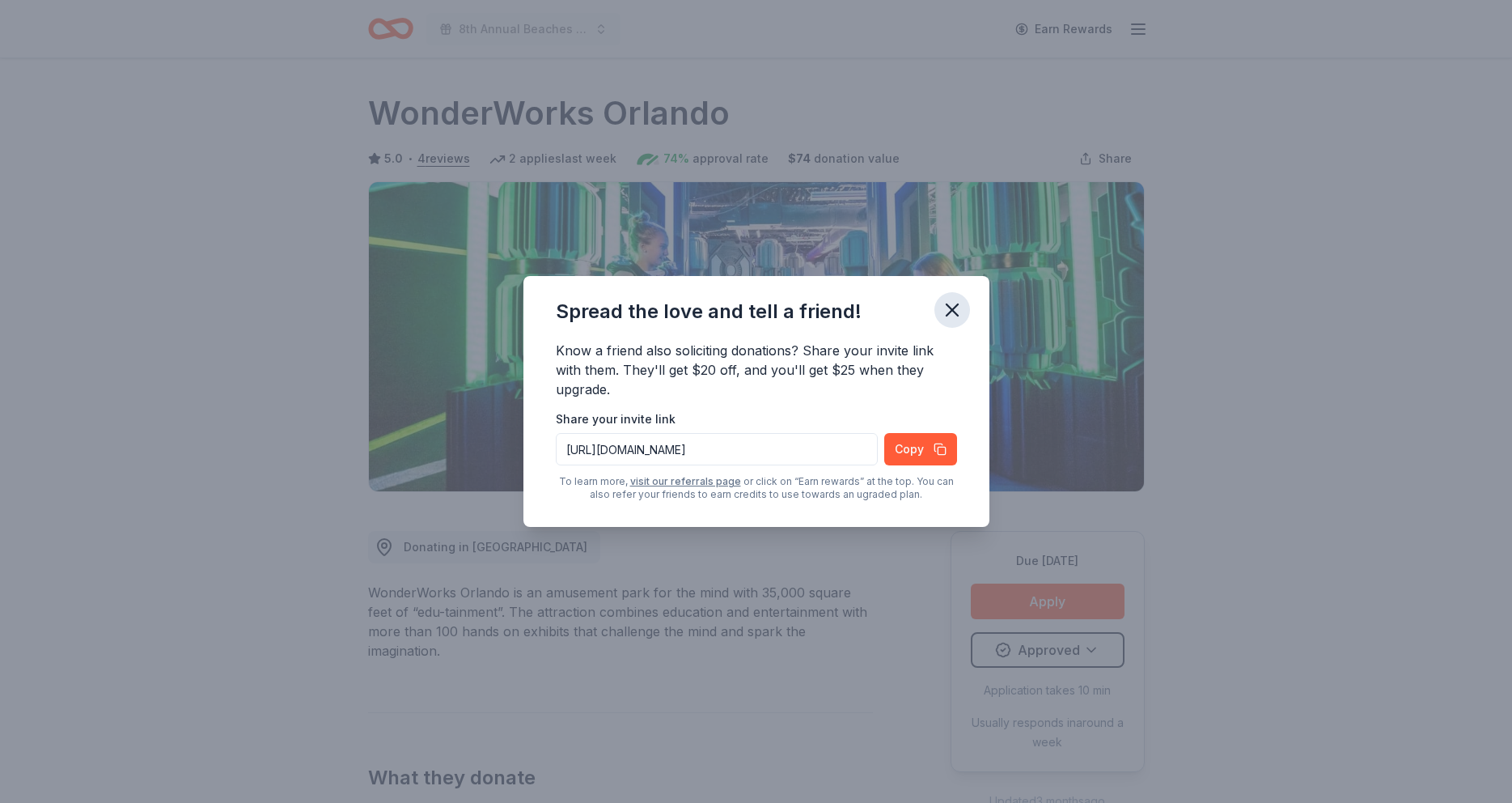
click at [953, 311] on icon "button" at bounding box center [952, 310] width 11 height 11
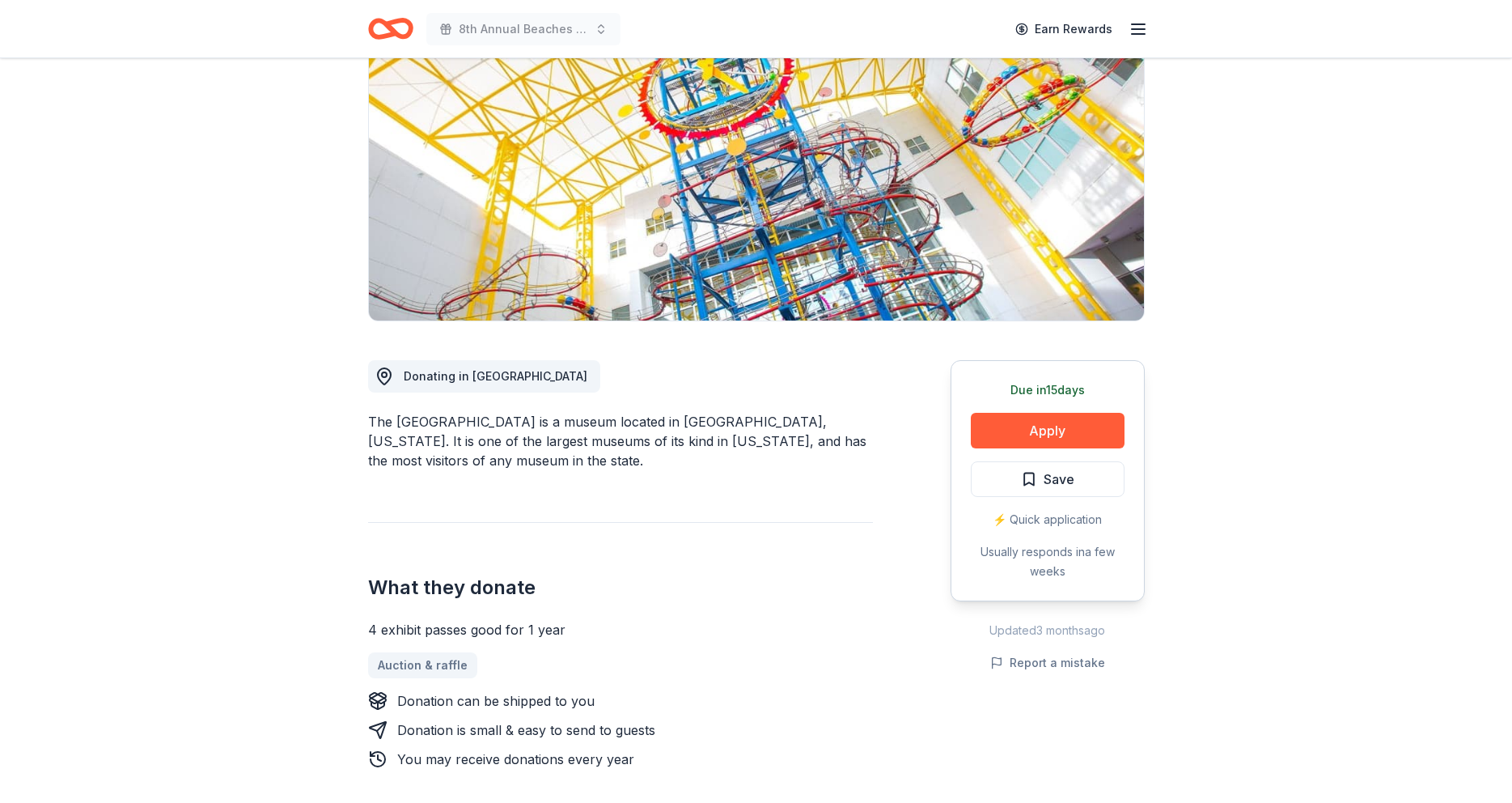
scroll to position [154, 0]
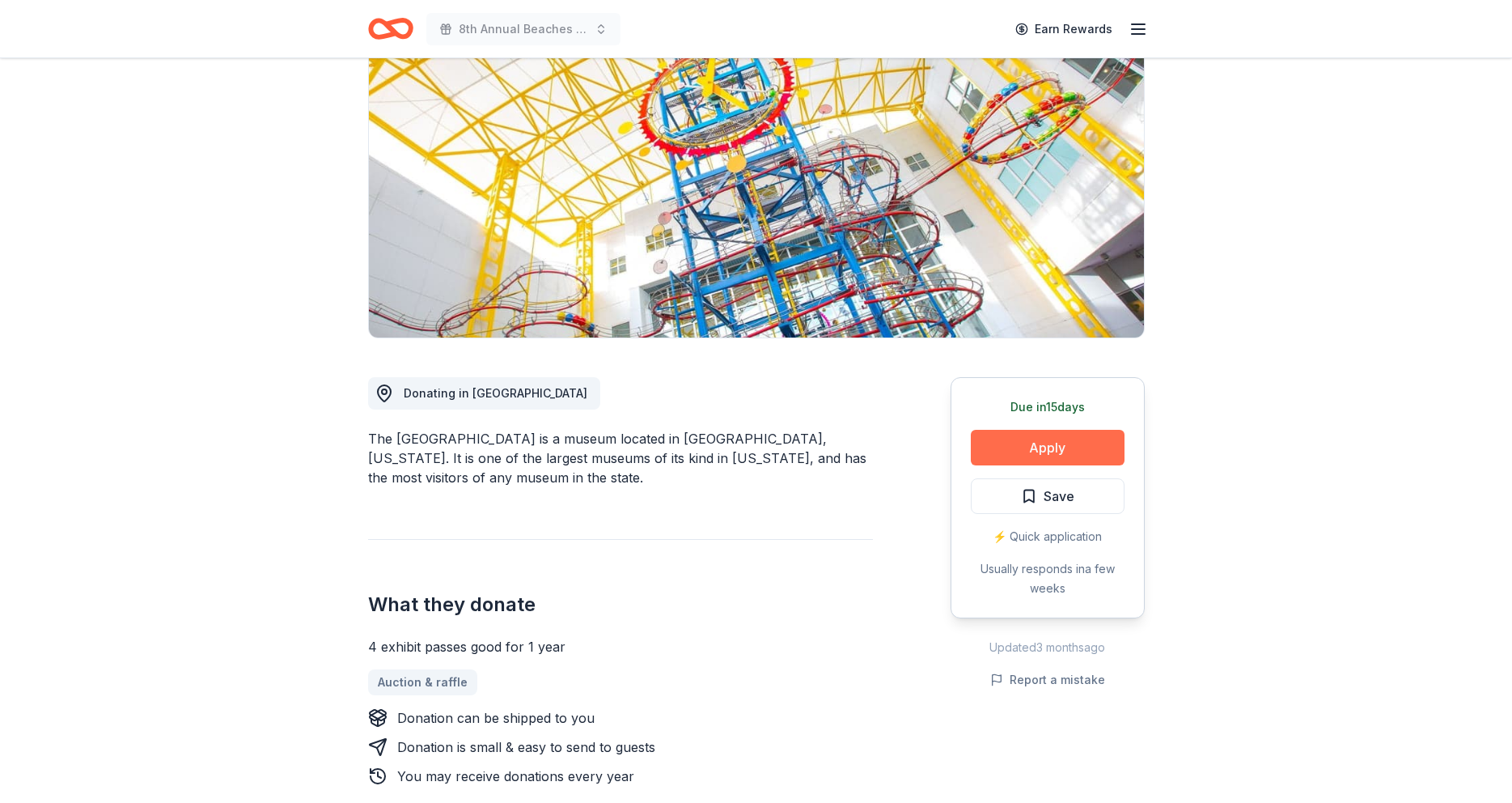
click at [1036, 442] on button "Apply" at bounding box center [1048, 448] width 154 height 36
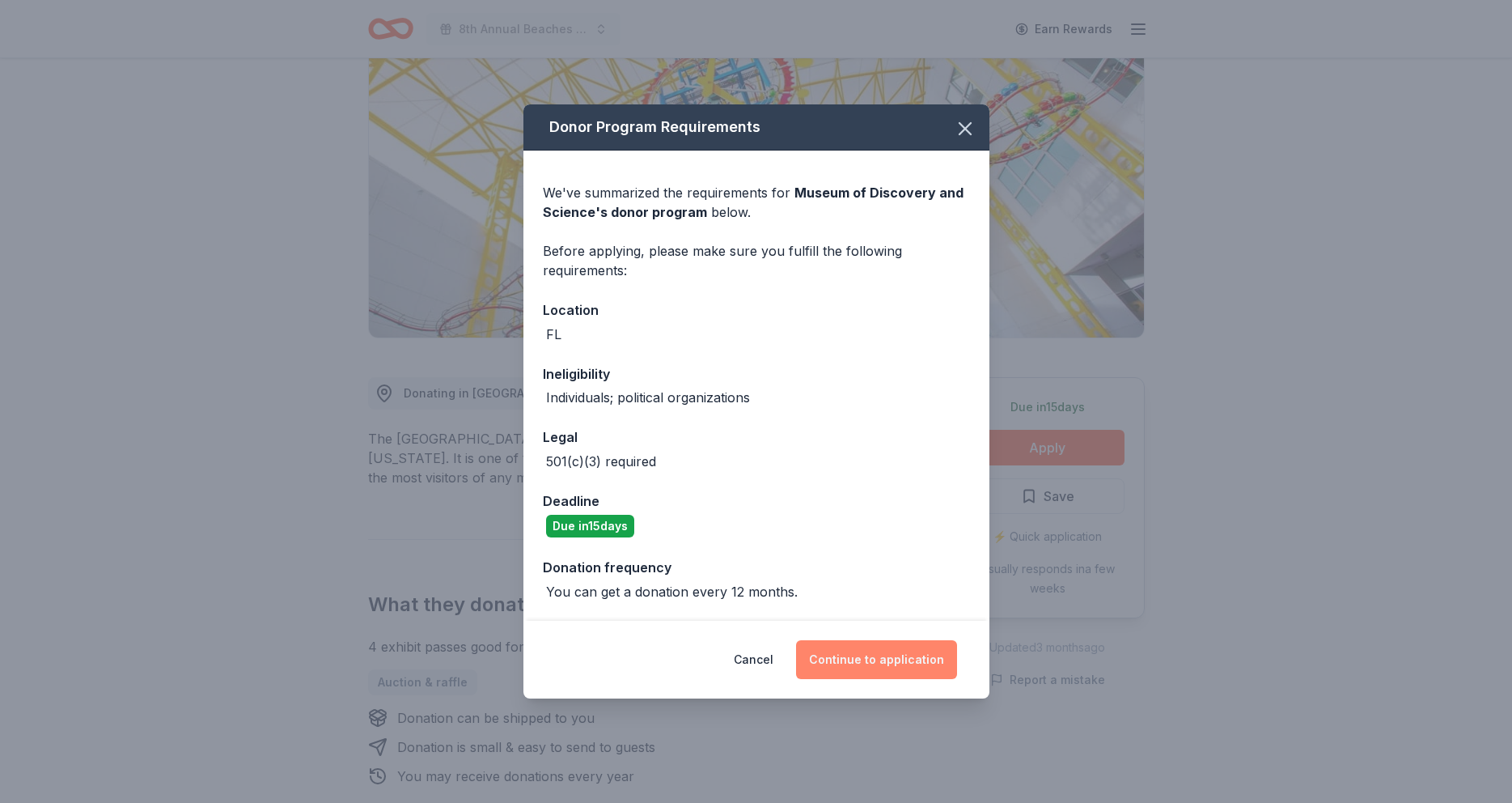
click at [866, 655] on button "Continue to application" at bounding box center [877, 660] width 161 height 39
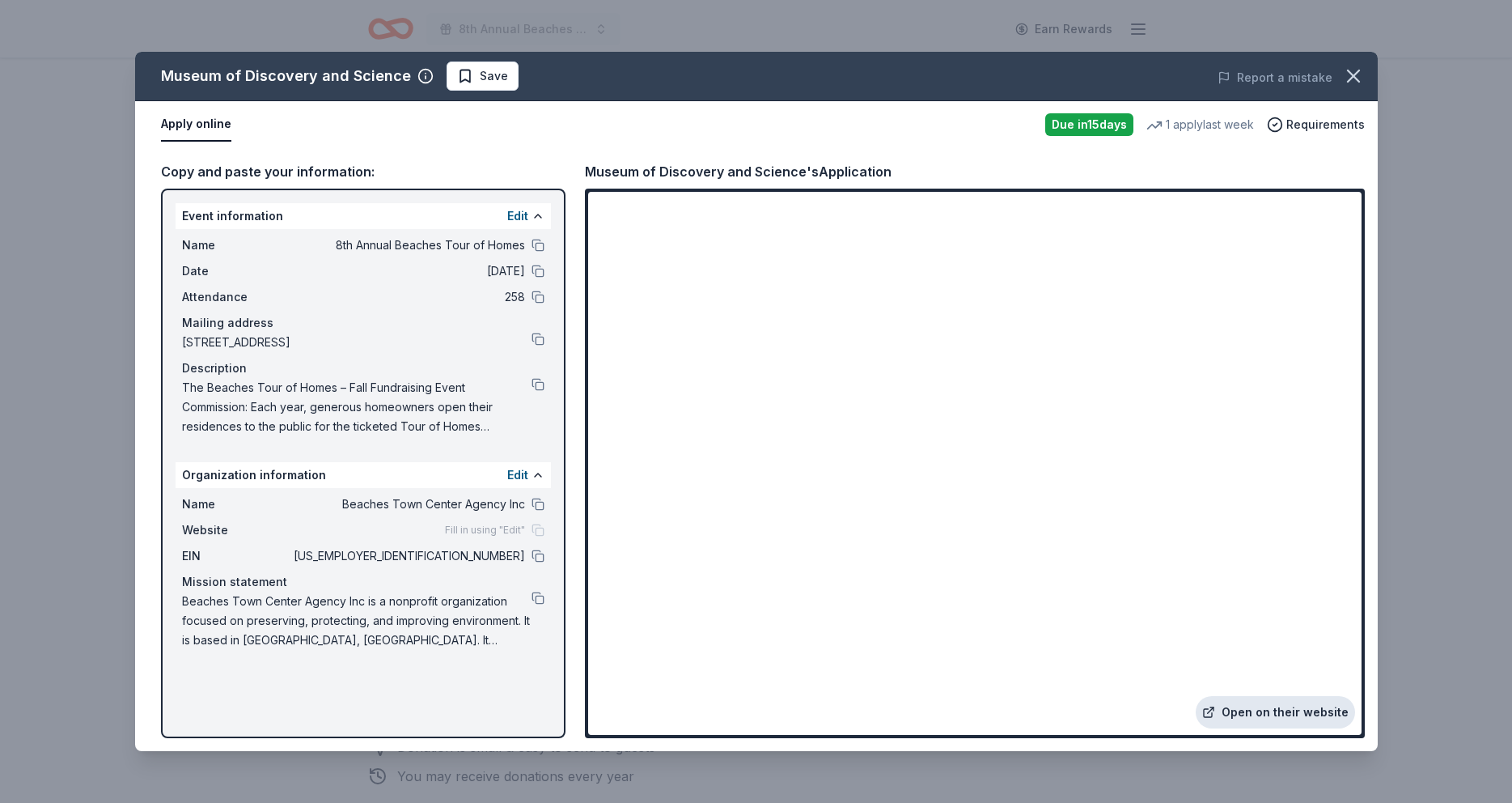
click at [1274, 716] on link "Open on their website" at bounding box center [1276, 712] width 160 height 33
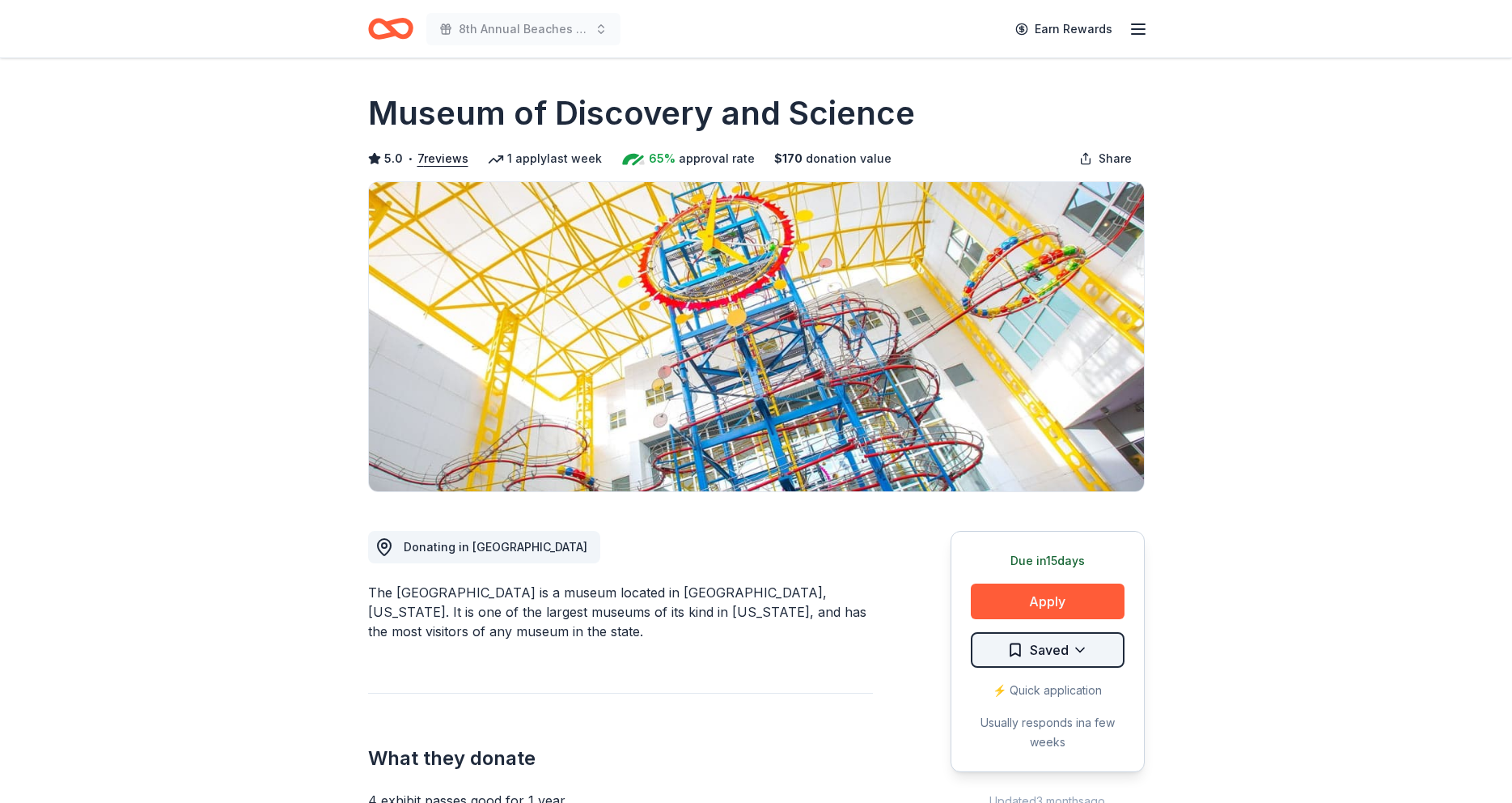
click at [1082, 650] on html "8th Annual Beaches Tour of Homes Earn Rewards Due [DATE] Share [GEOGRAPHIC_DATA…" at bounding box center [756, 401] width 1512 height 803
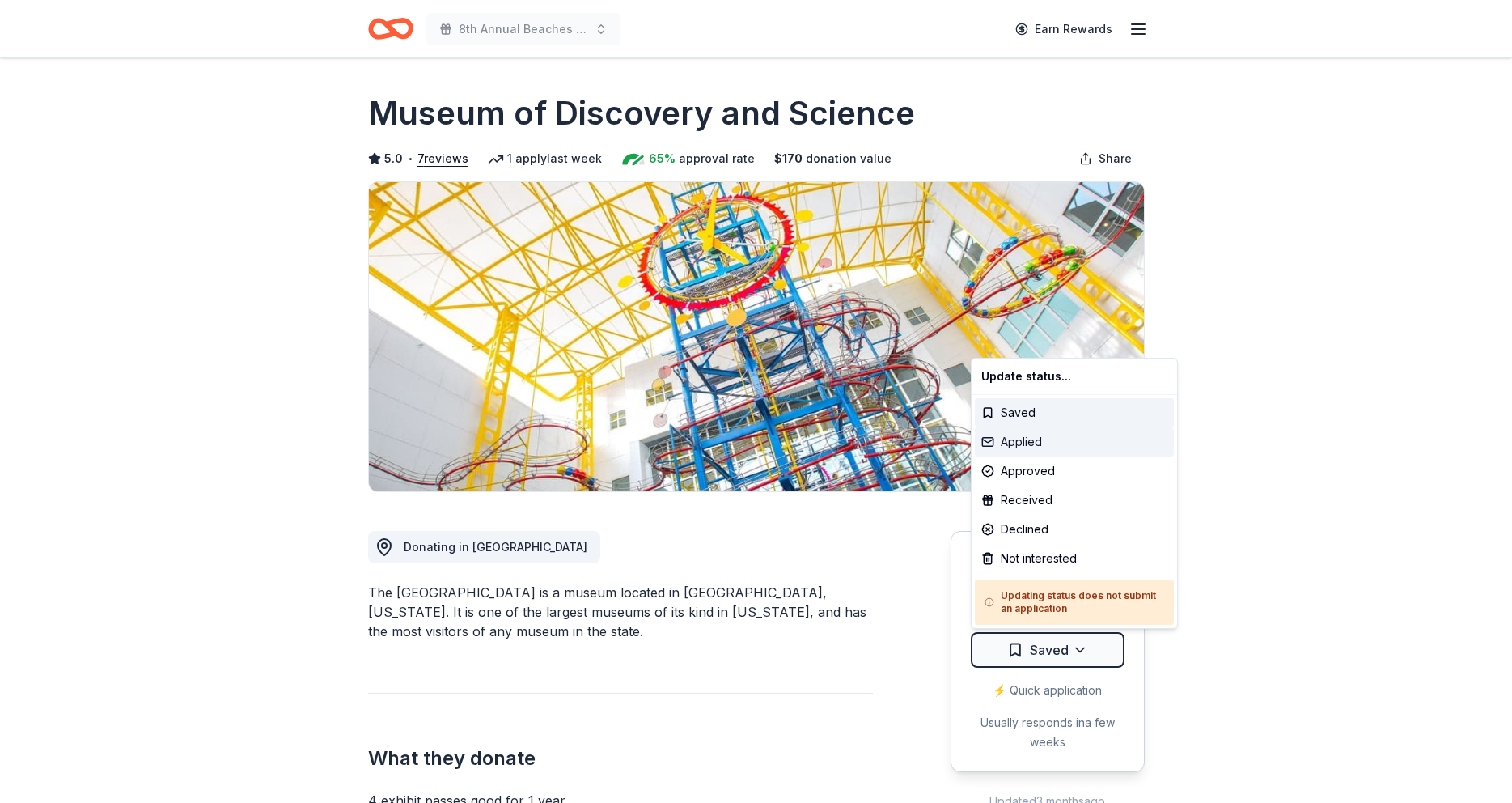
click at [1061, 443] on div "Applied" at bounding box center [1074, 441] width 199 height 29
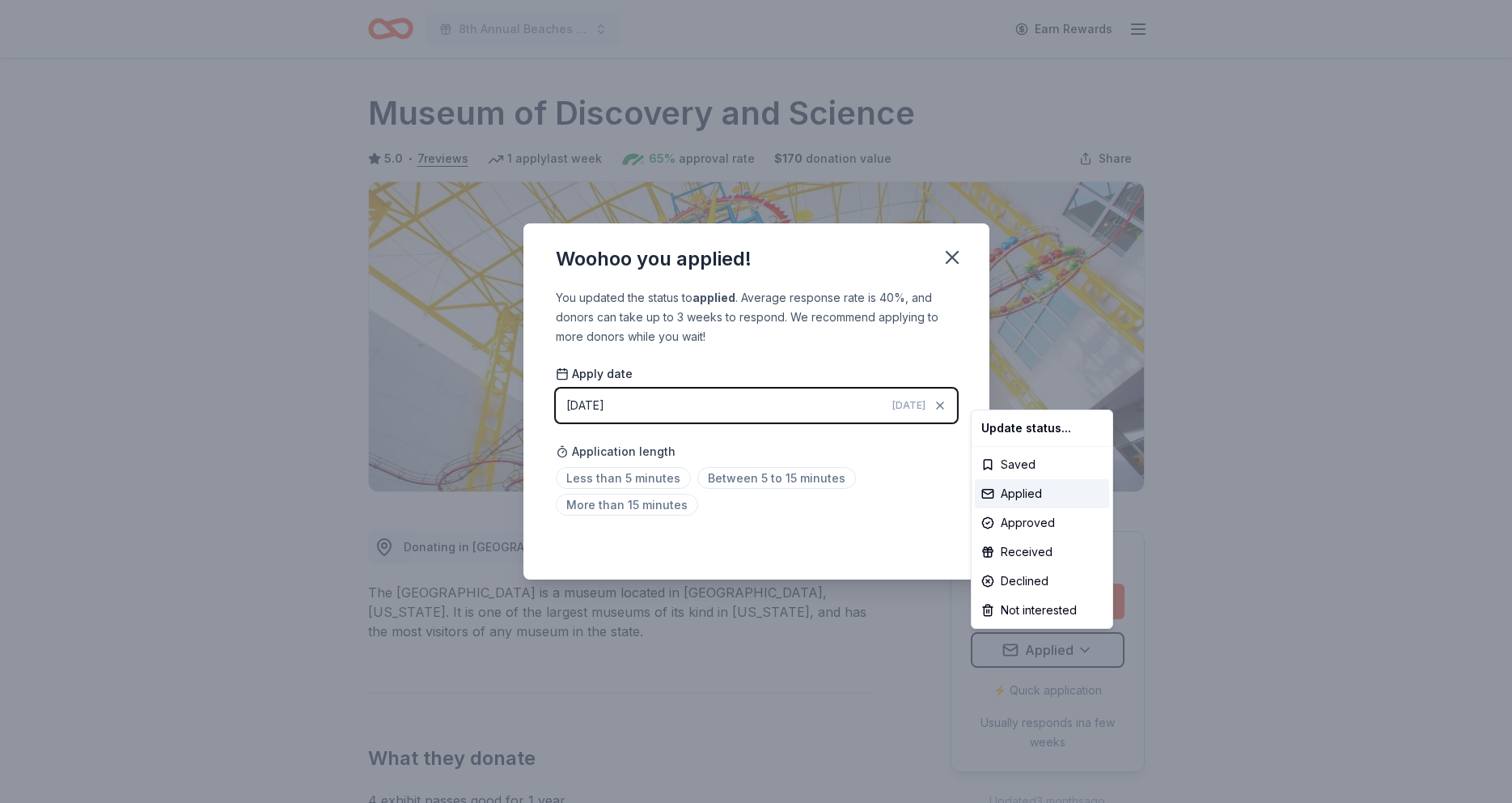
click at [610, 480] on html "8th Annual Beaches Tour of Homes Earn Rewards Due in 15 days Share Museum of Di…" at bounding box center [756, 401] width 1512 height 803
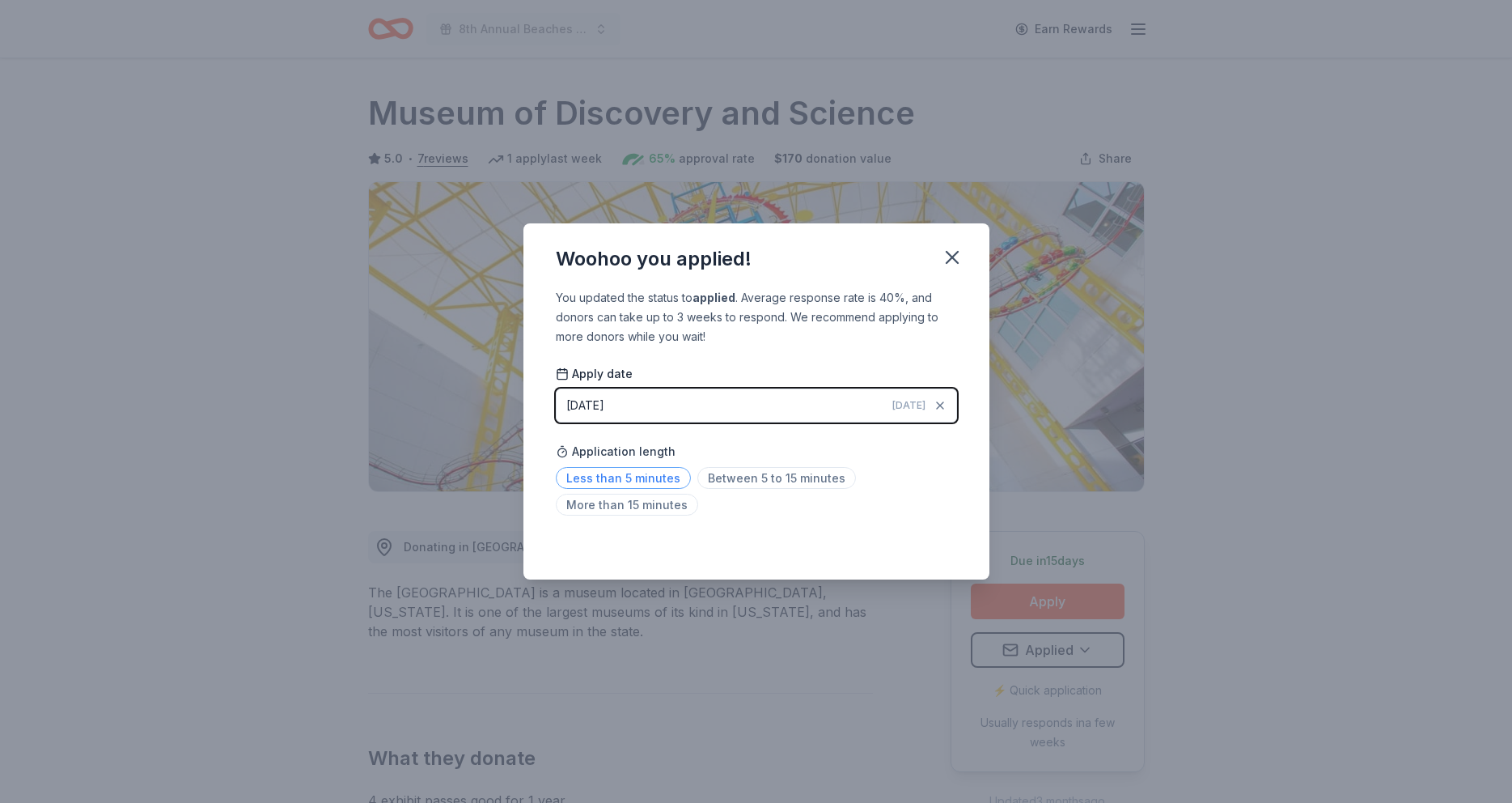
click at [636, 474] on span "Less than 5 minutes" at bounding box center [623, 478] width 136 height 22
click at [953, 260] on icon "button" at bounding box center [952, 257] width 11 height 11
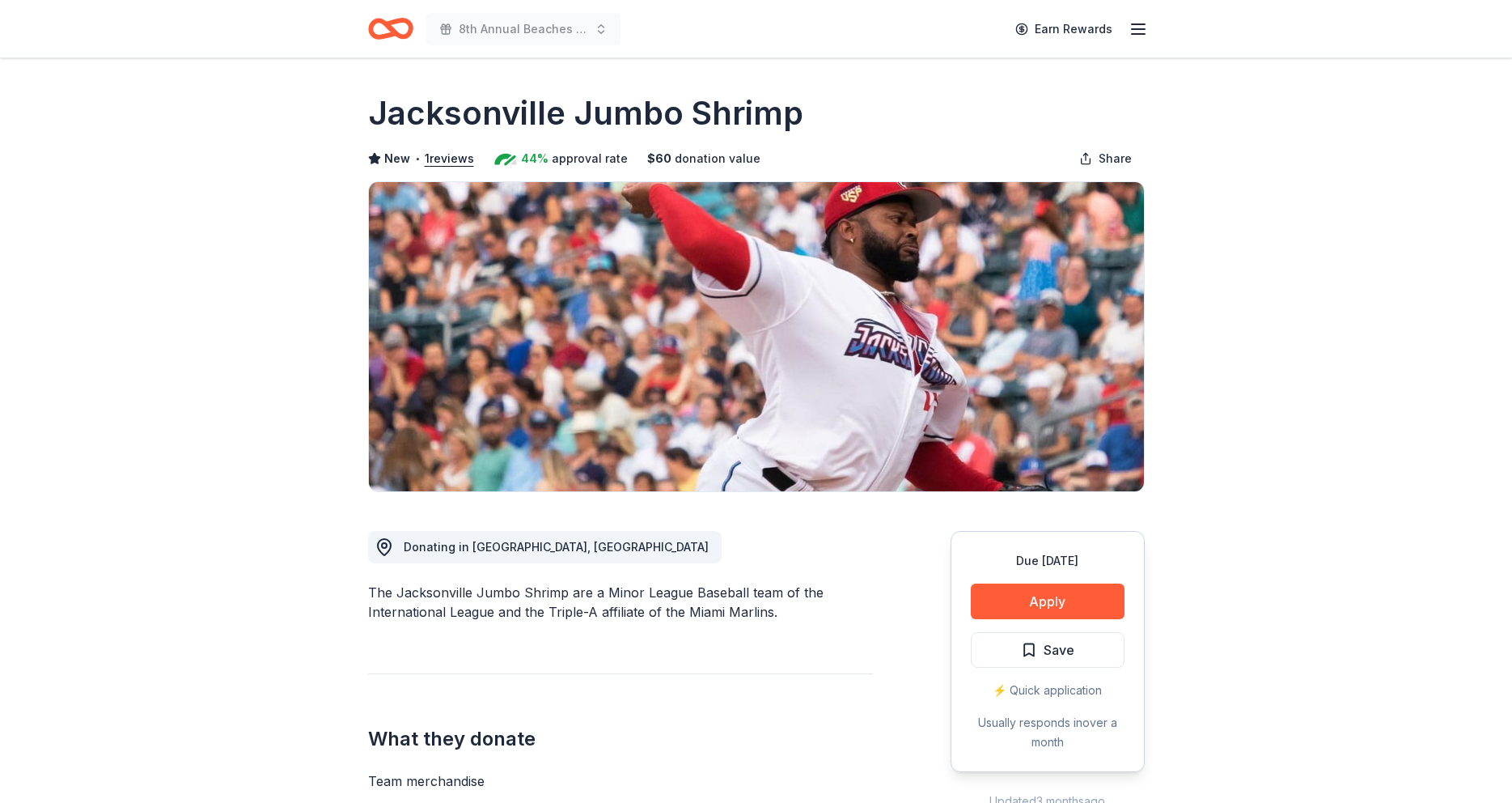
click at [1142, 32] on icon "button" at bounding box center [1138, 29] width 20 height 20
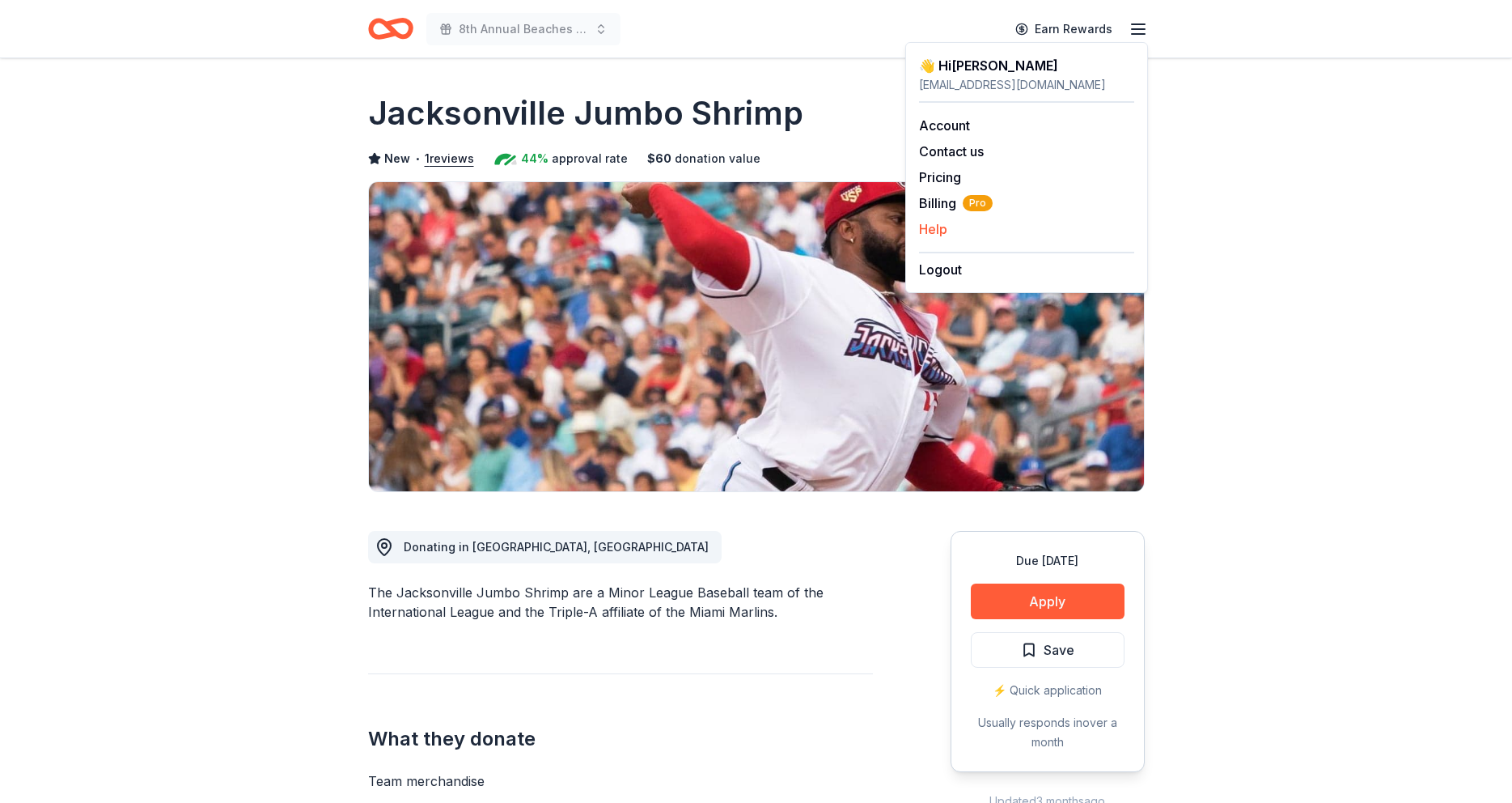
click at [932, 230] on button "Help" at bounding box center [934, 229] width 28 height 20
